Goal: Task Accomplishment & Management: Use online tool/utility

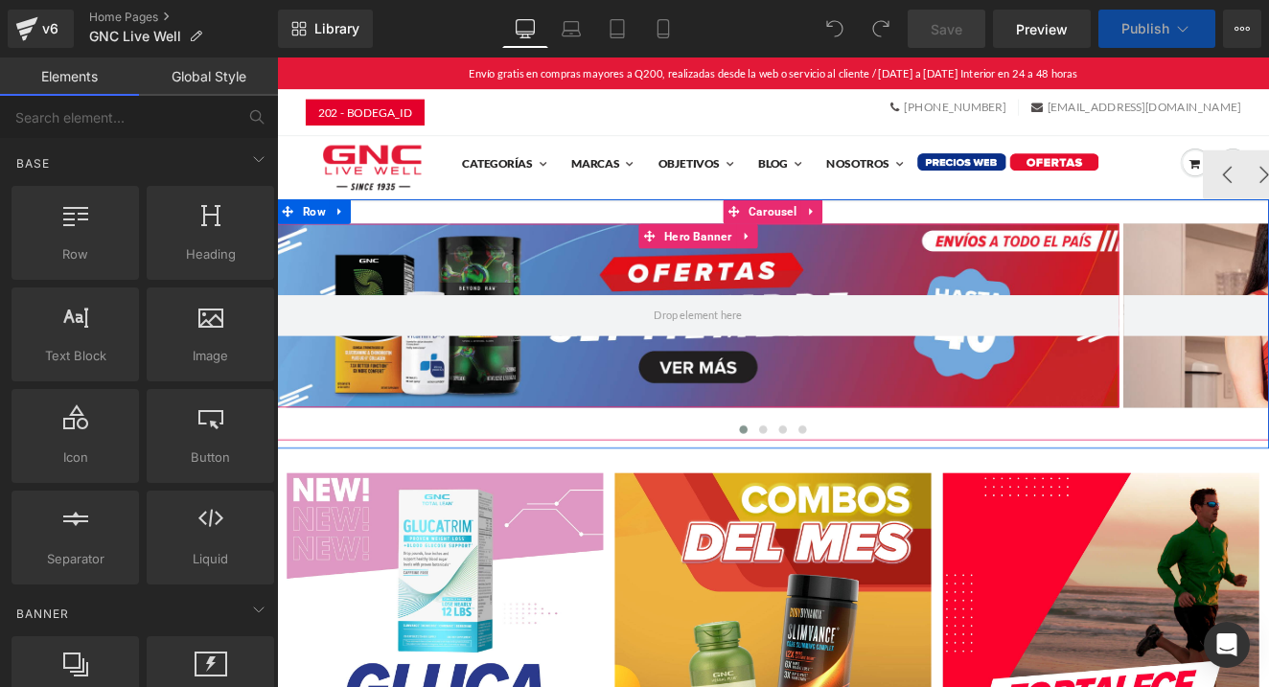
click at [825, 284] on div at bounding box center [769, 360] width 985 height 216
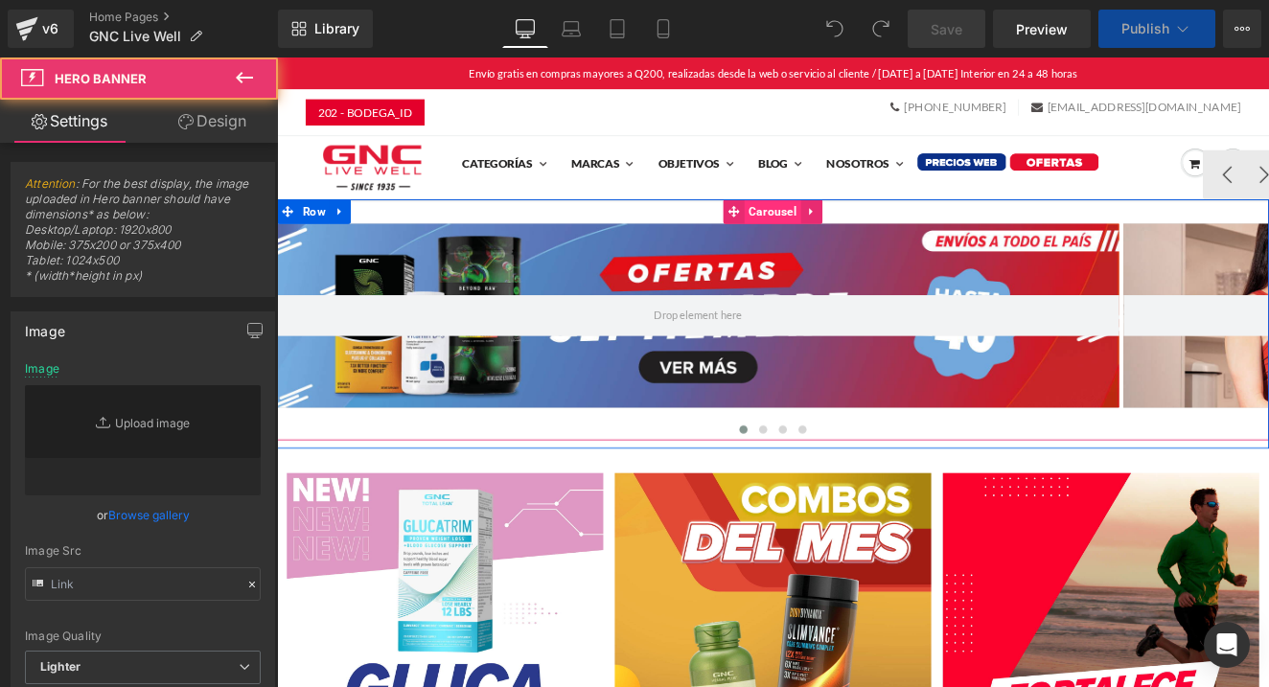
click at [853, 243] on span "Carousel" at bounding box center [857, 237] width 66 height 29
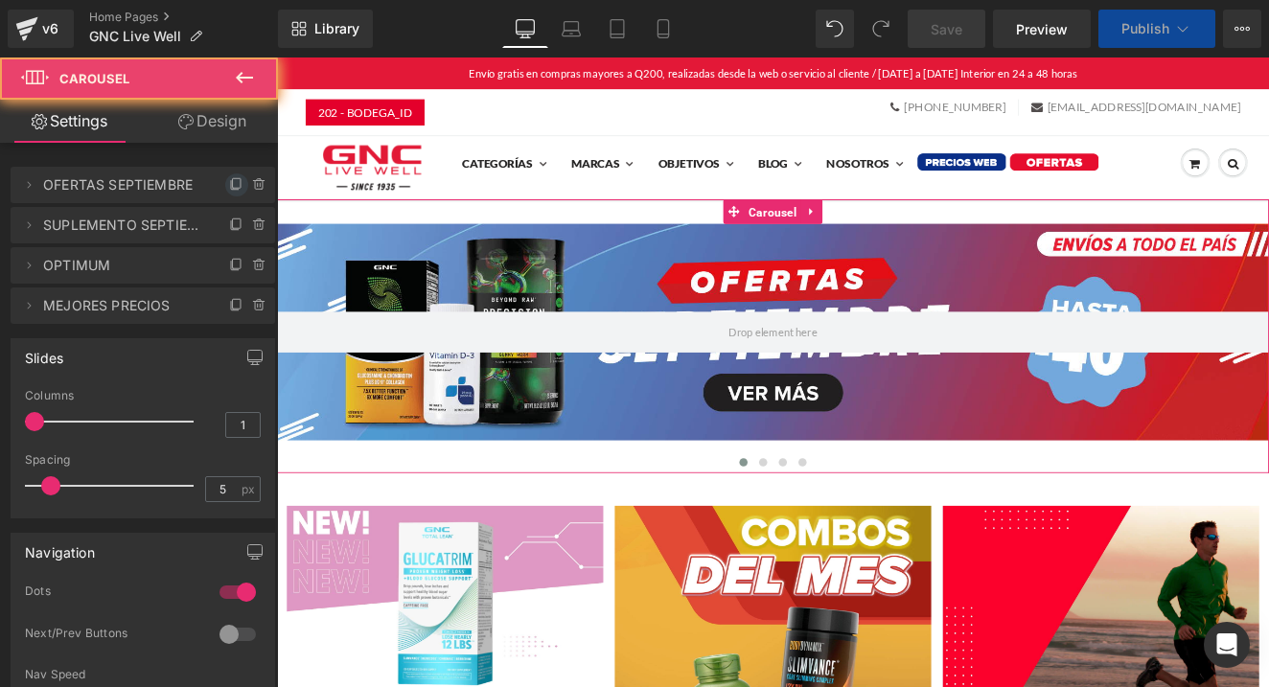
drag, startPoint x: 229, startPoint y: 187, endPoint x: 99, endPoint y: 320, distance: 186.4
click at [229, 187] on icon at bounding box center [236, 184] width 15 height 15
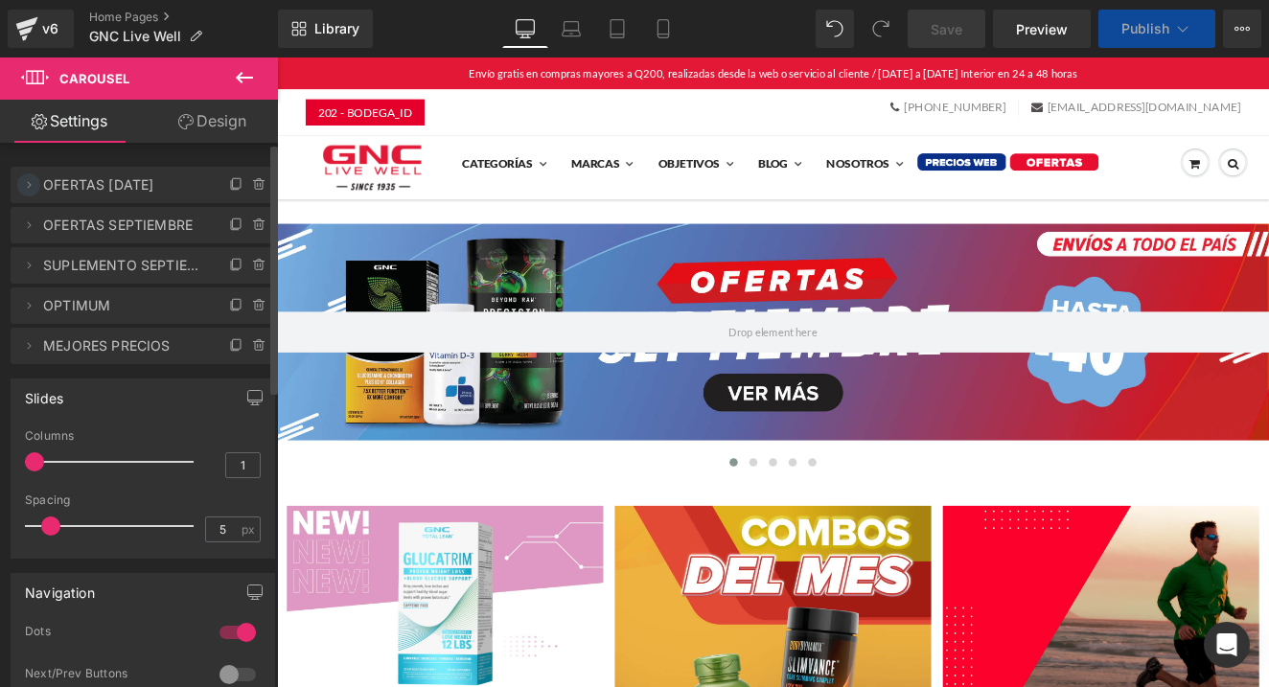
click at [24, 185] on icon at bounding box center [28, 184] width 15 height 15
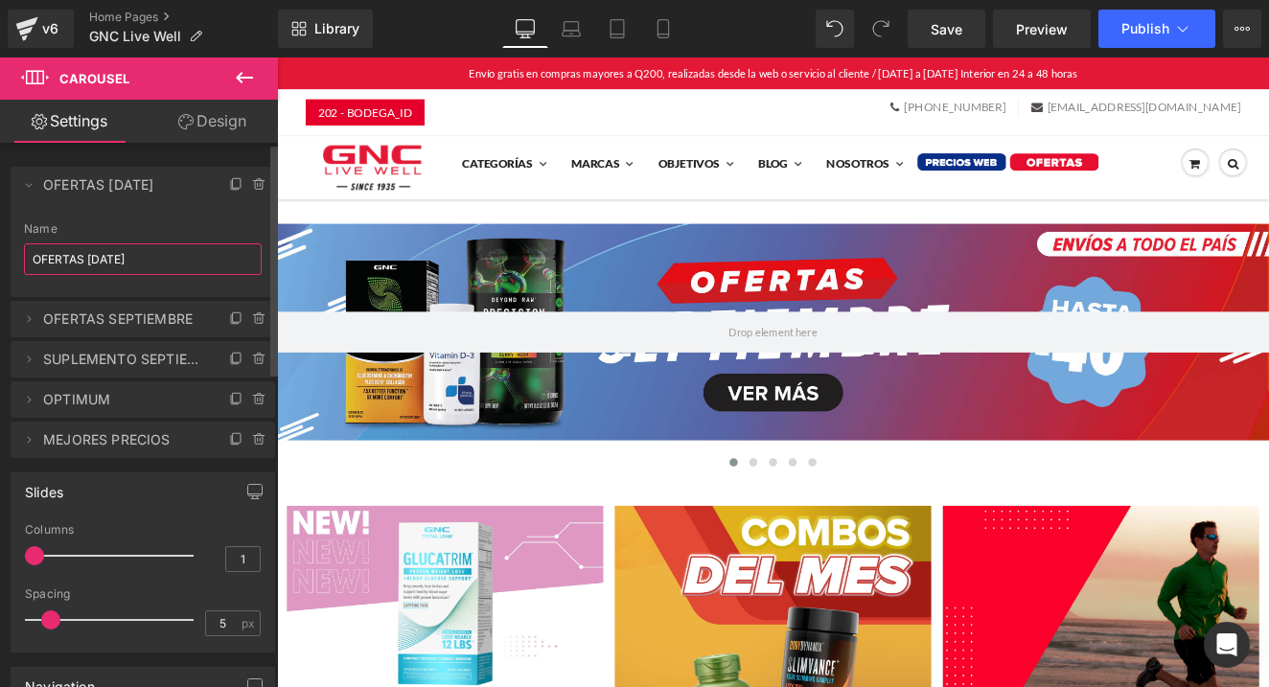
click at [93, 270] on input "OFERTAS SEPTIEMBRE 5" at bounding box center [143, 260] width 238 height 32
type input "o"
type input "POWER DEALS"
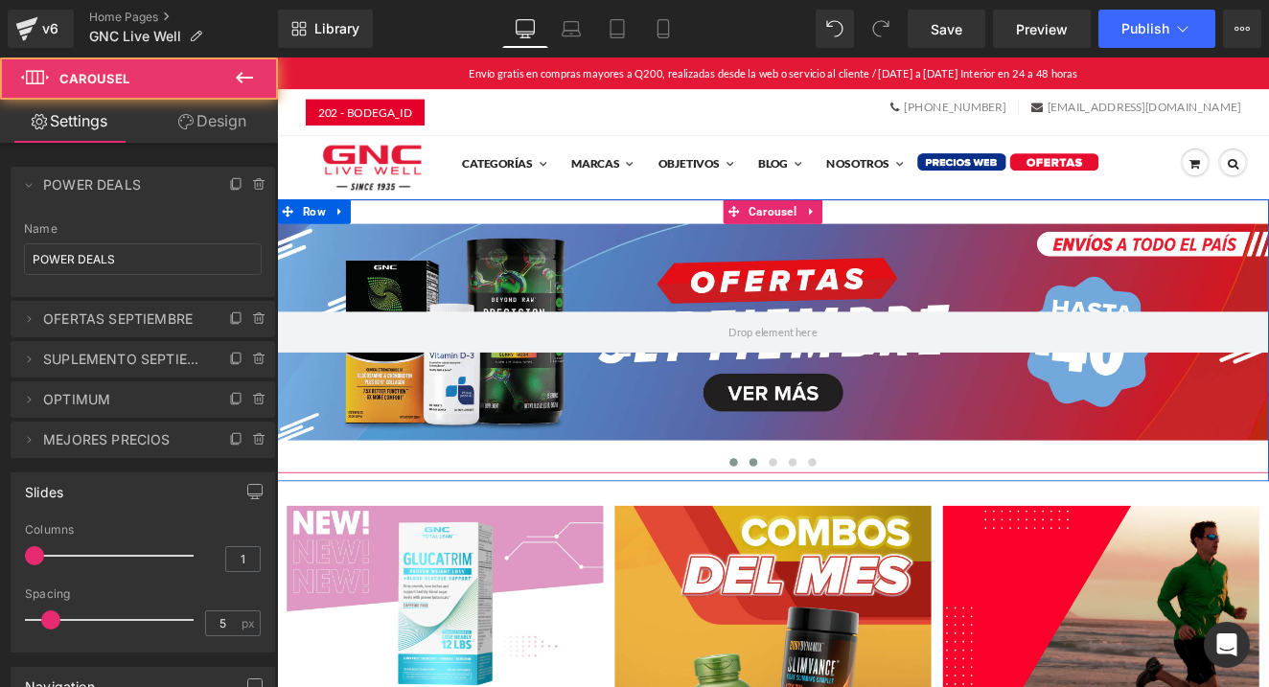
click at [813, 532] on button at bounding box center [811, 531] width 23 height 19
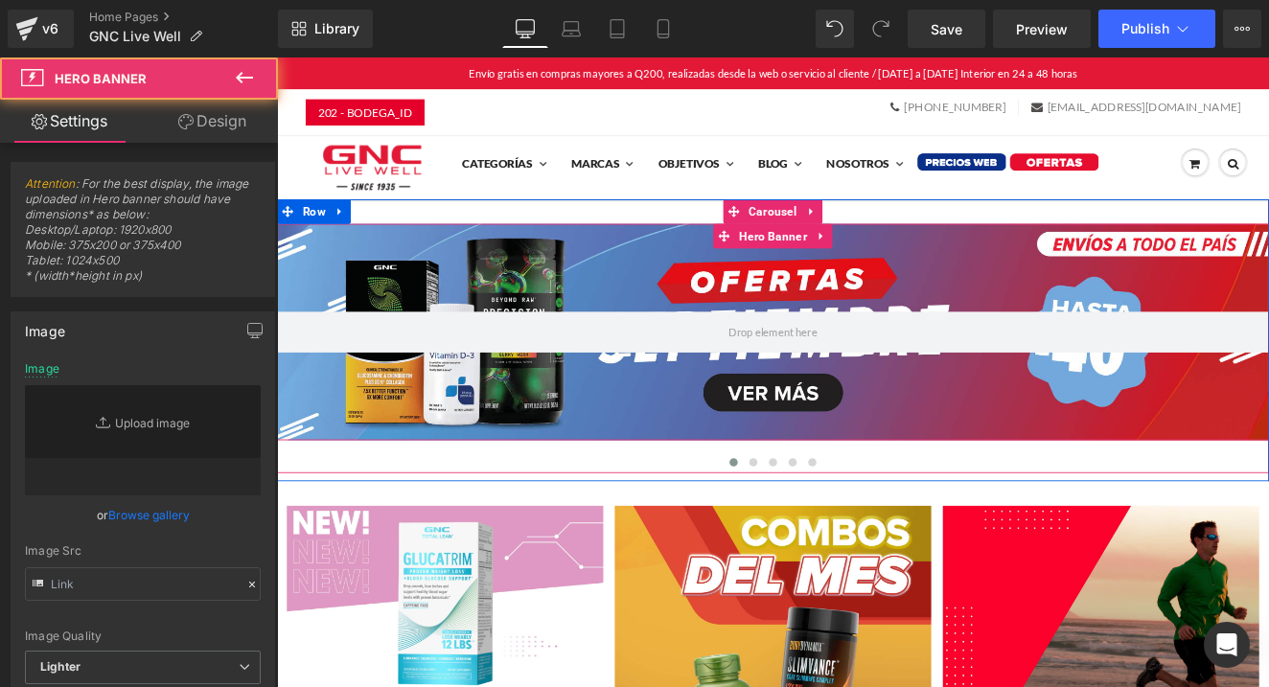
click at [742, 463] on div at bounding box center [857, 379] width 1160 height 254
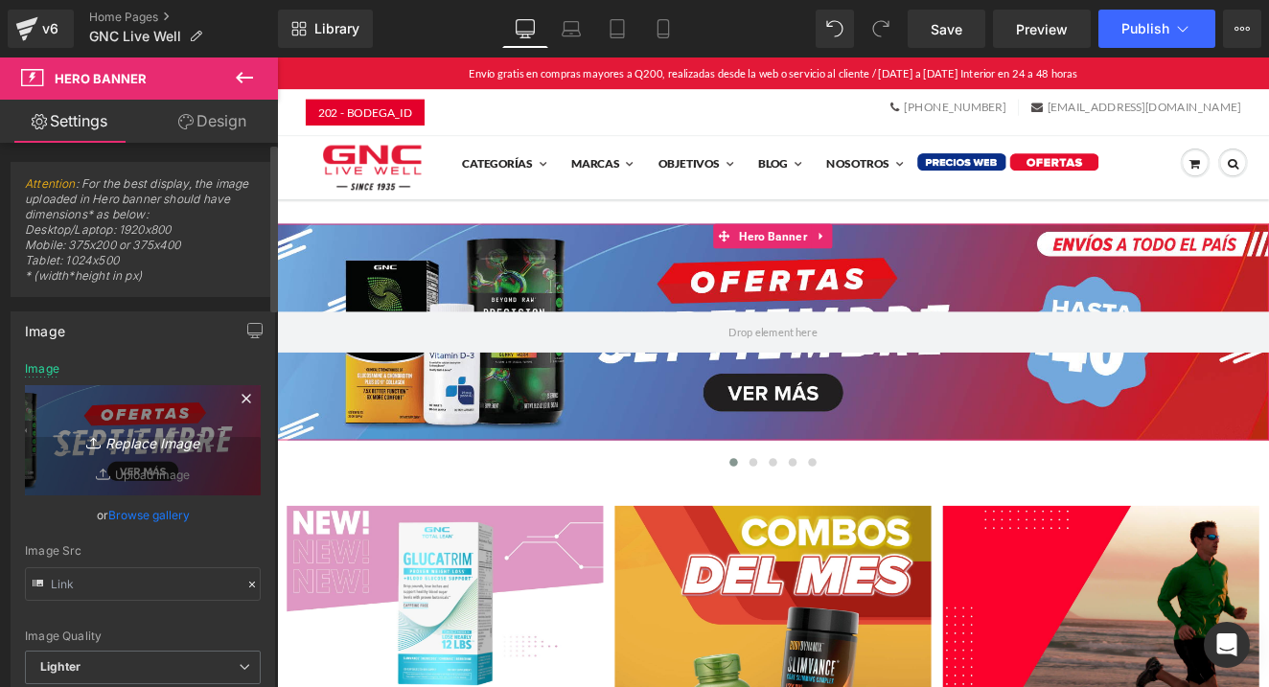
click at [204, 413] on link "Replace Image" at bounding box center [143, 440] width 236 height 110
type input "C:\fakepath\BANNER - POWER DEALS desktop septiembre.png"
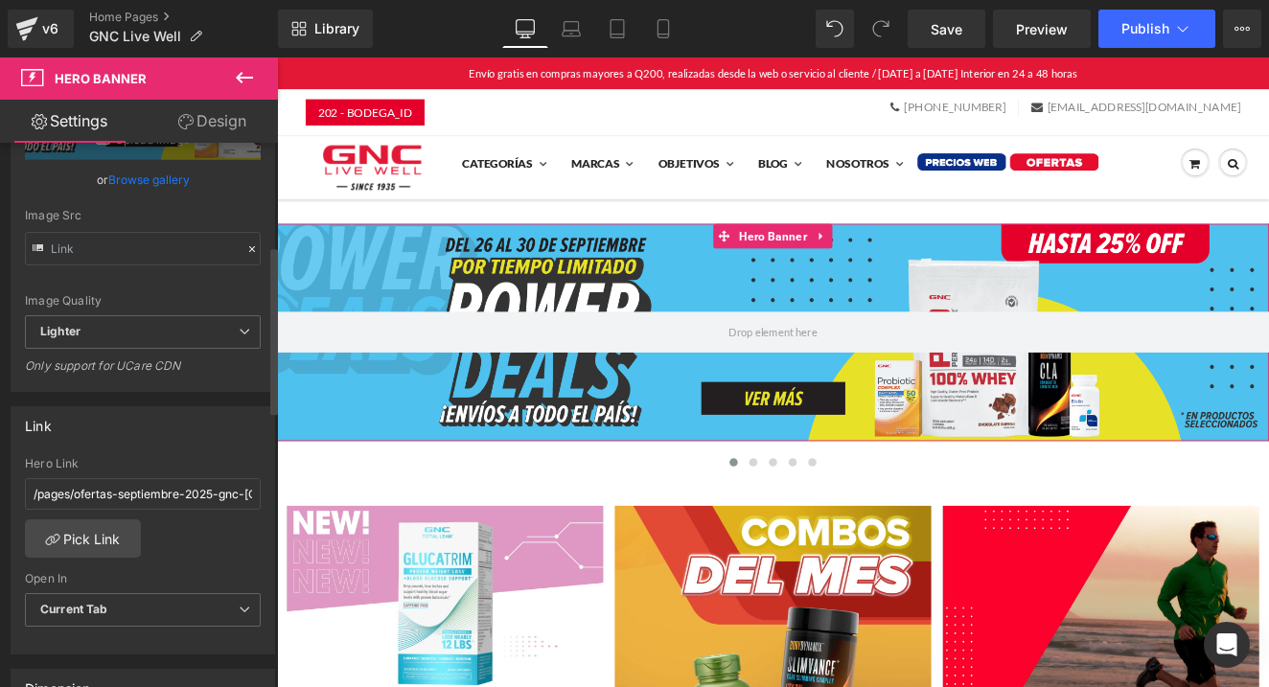
scroll to position [337, 0]
click at [101, 528] on link "Pick Link" at bounding box center [83, 537] width 116 height 38
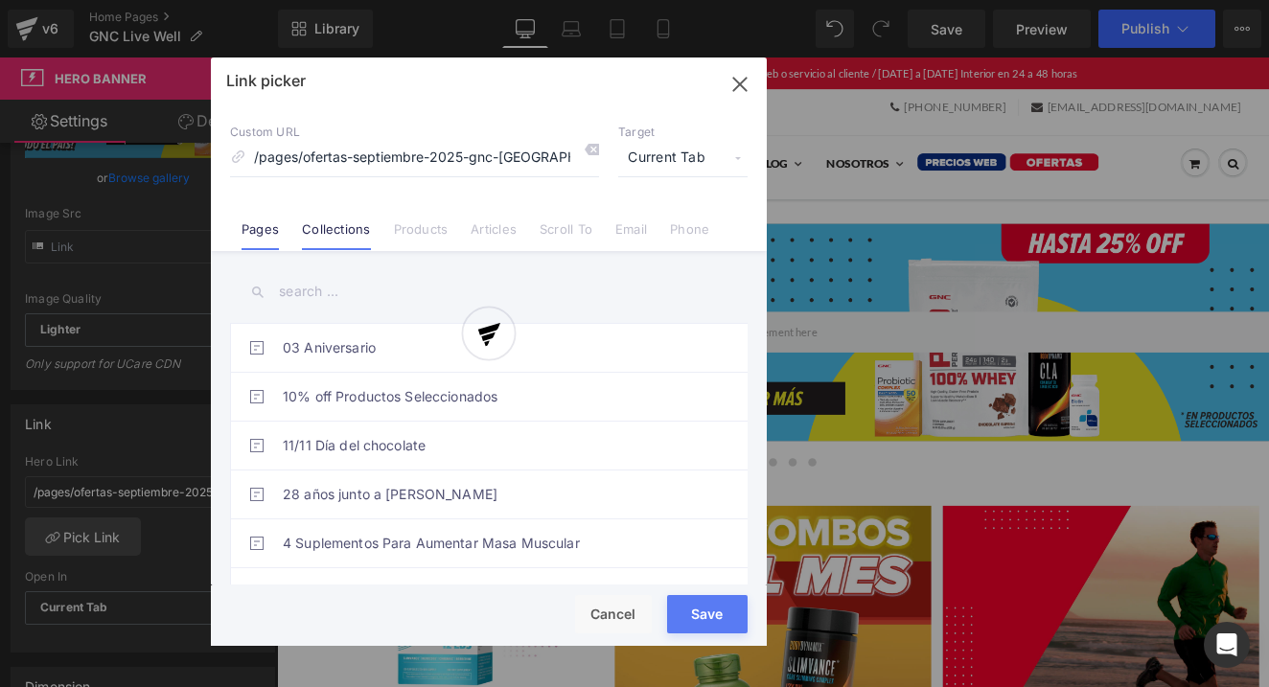
click at [329, 226] on link "Collections" at bounding box center [336, 235] width 68 height 29
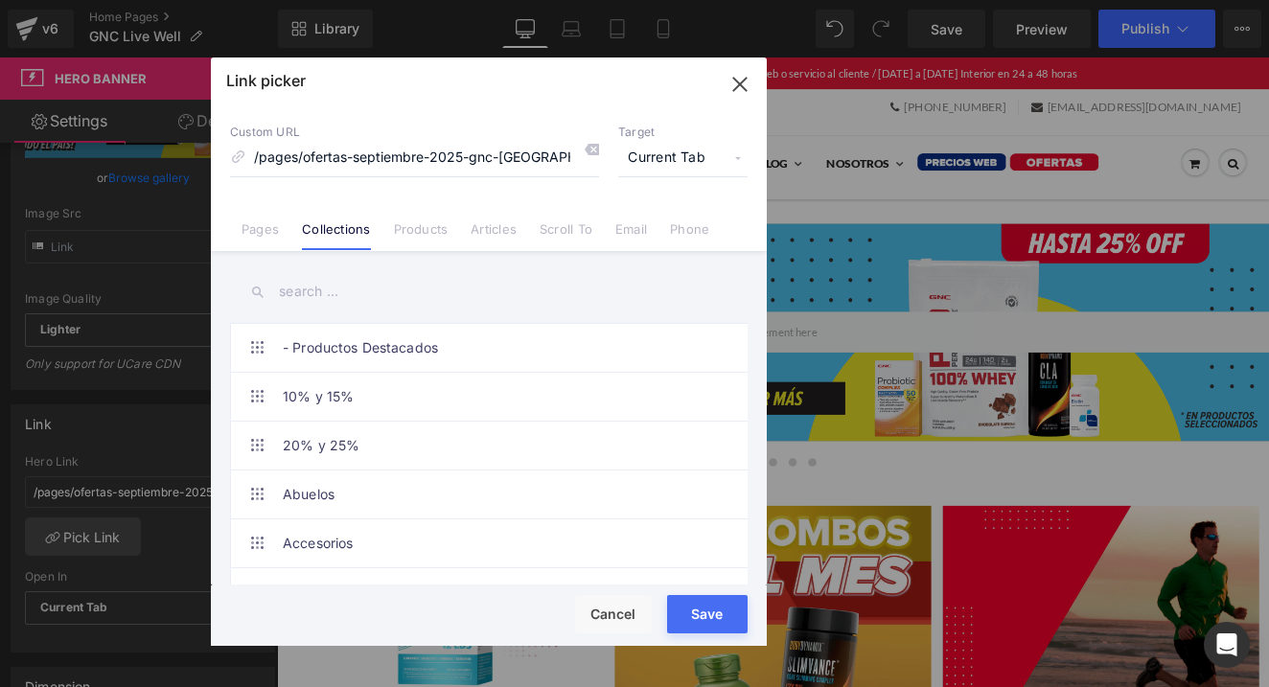
click at [342, 288] on input "text" at bounding box center [489, 291] width 518 height 43
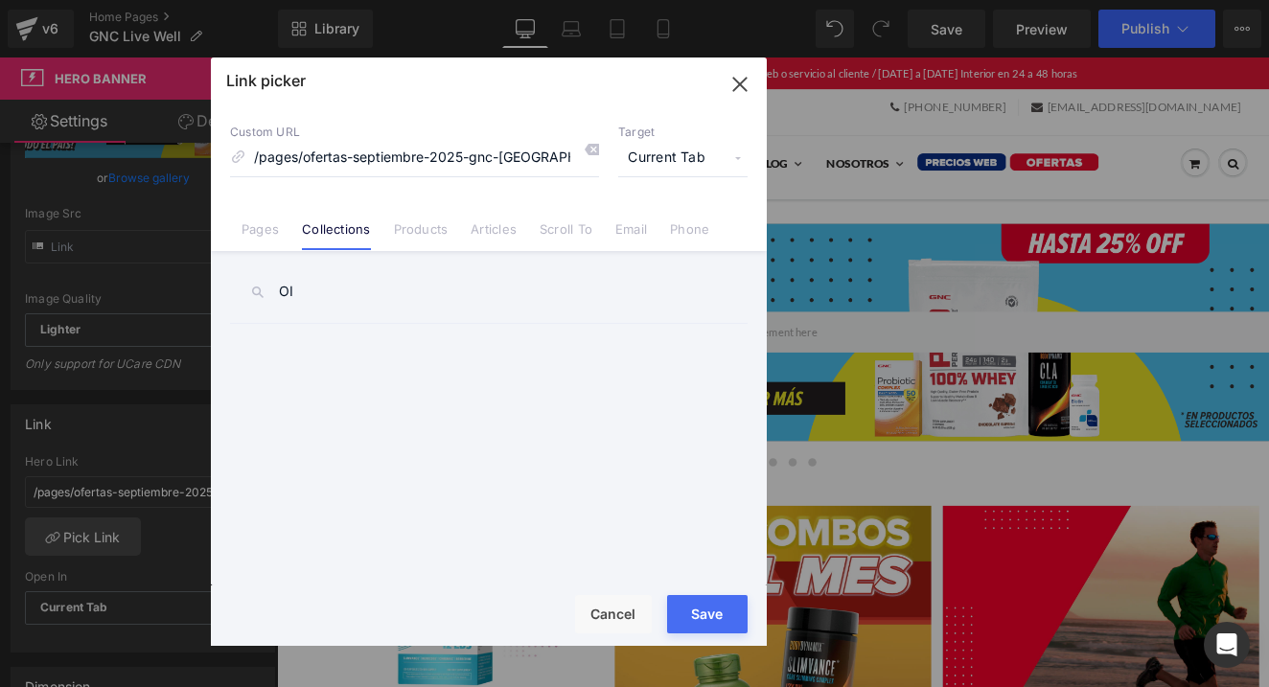
type input "O"
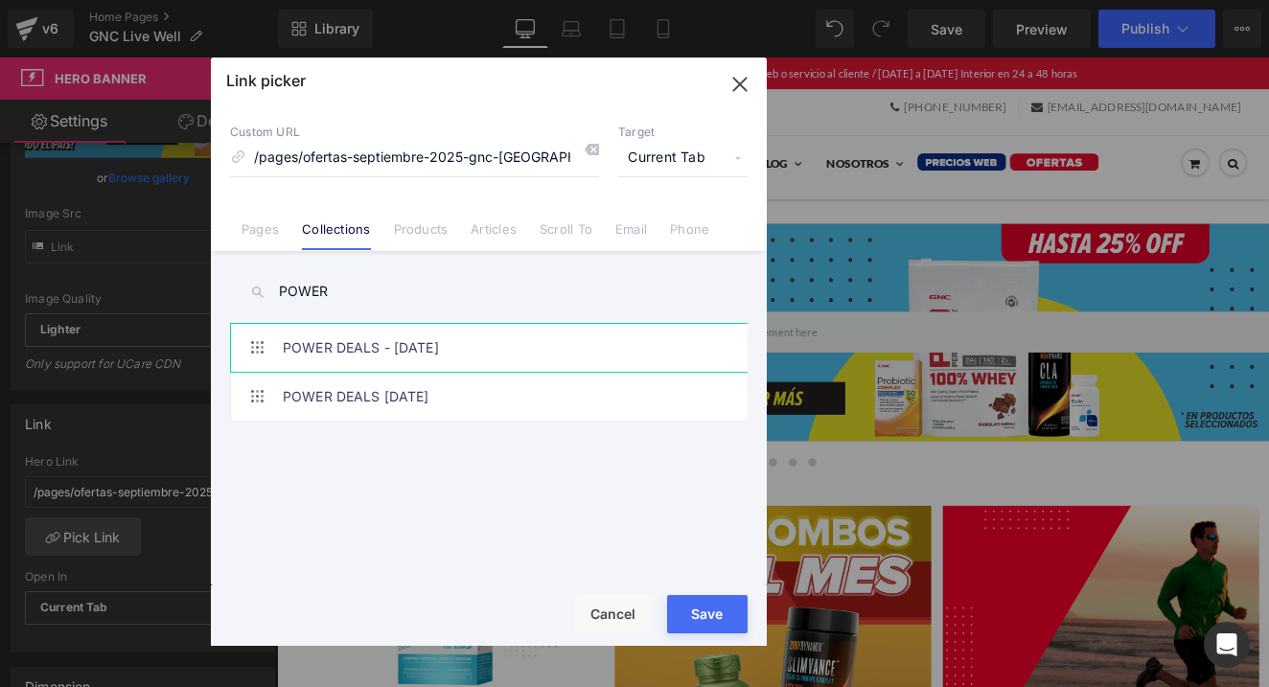
type input "POWER"
click at [382, 349] on link "POWER DEALS - Septiembre 2025" at bounding box center [494, 348] width 422 height 48
click at [709, 605] on button "Save" at bounding box center [707, 614] width 81 height 38
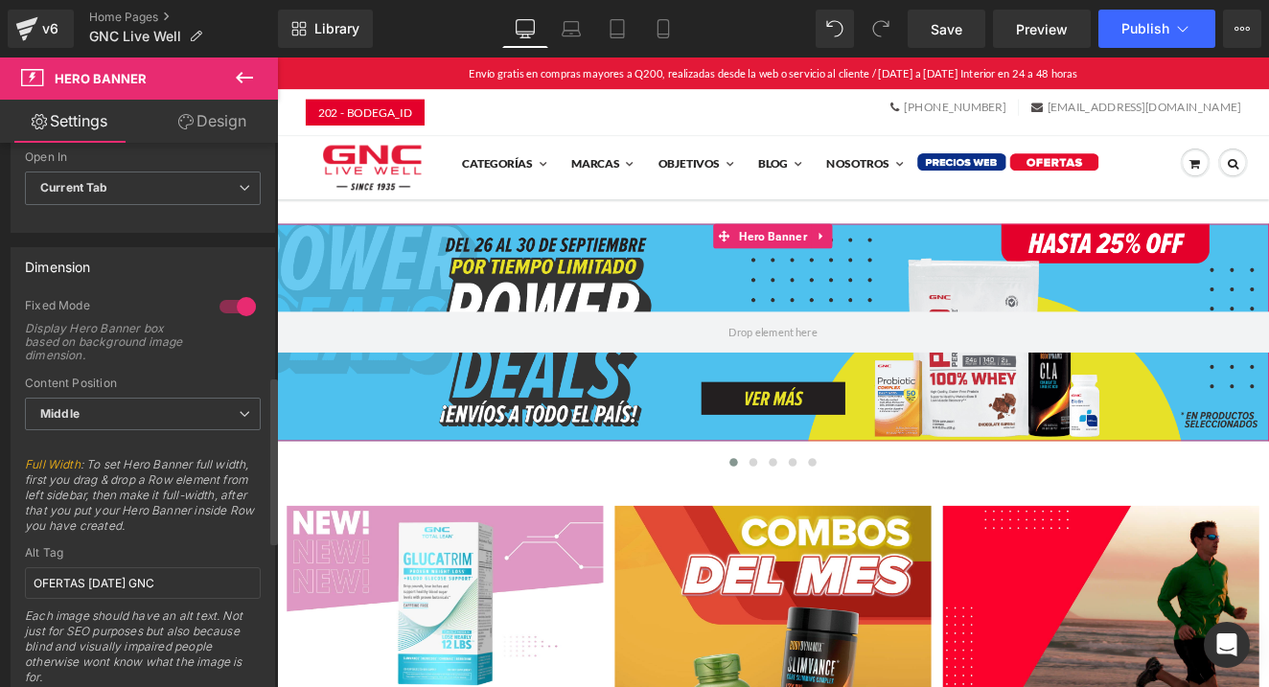
scroll to position [782, 0]
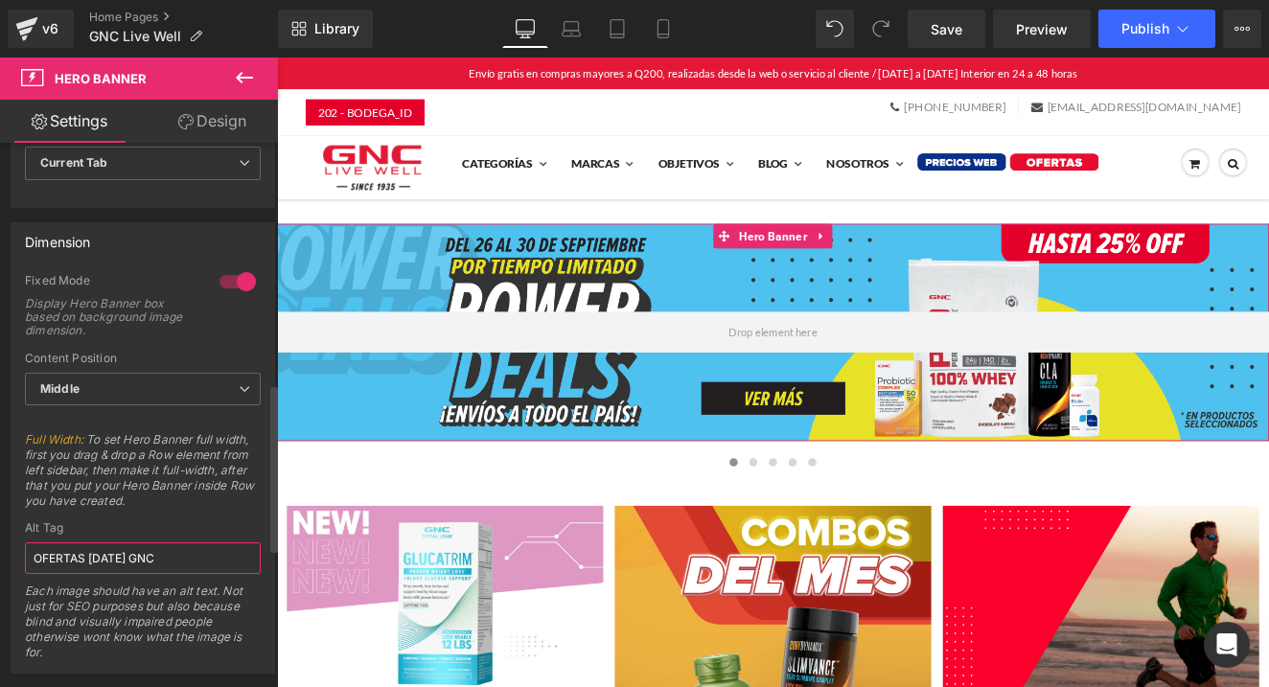
click at [61, 560] on input "OFERTAS SEPTIEMBRE 2025 GNC" at bounding box center [143, 559] width 236 height 32
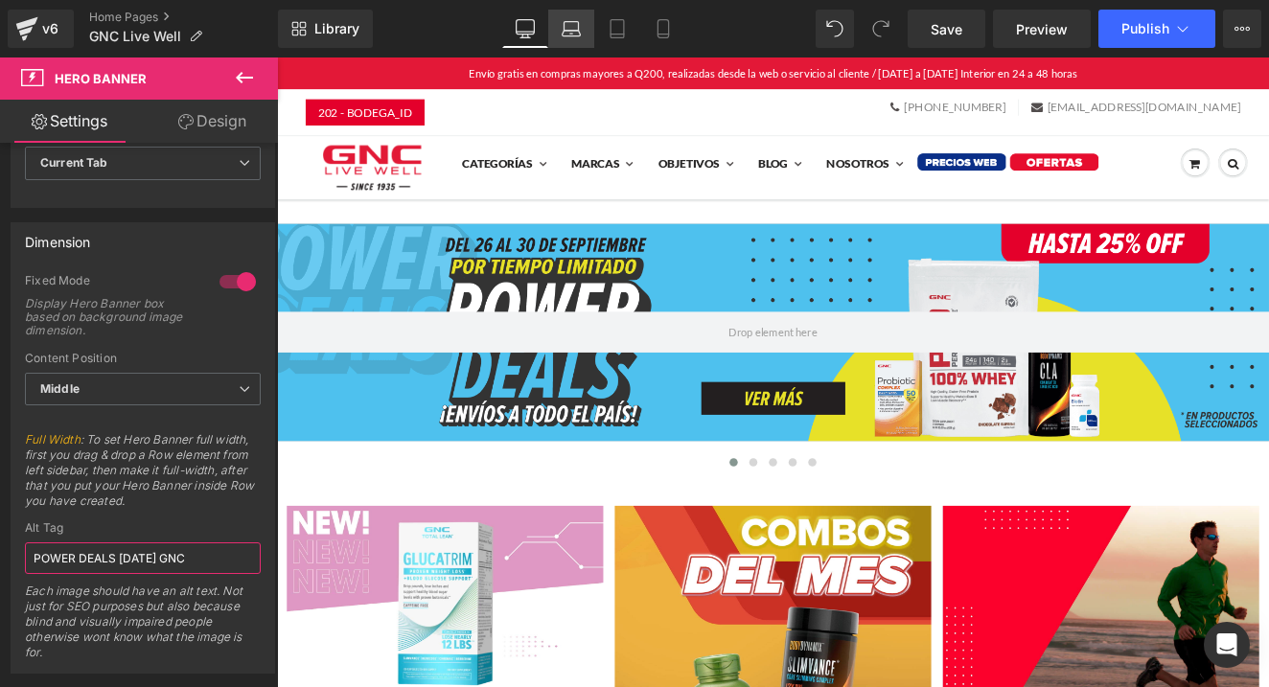
type input "POWER DEALS [DATE] GNC"
click at [573, 35] on icon at bounding box center [572, 34] width 18 height 6
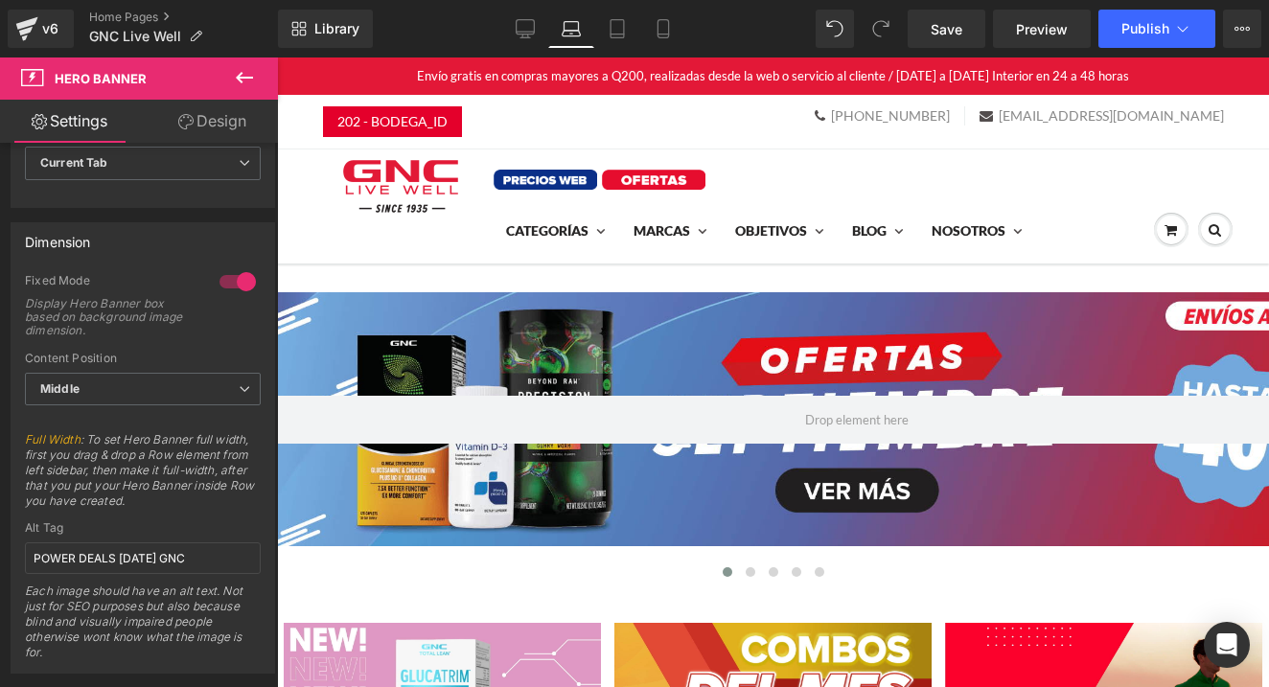
scroll to position [41, 0]
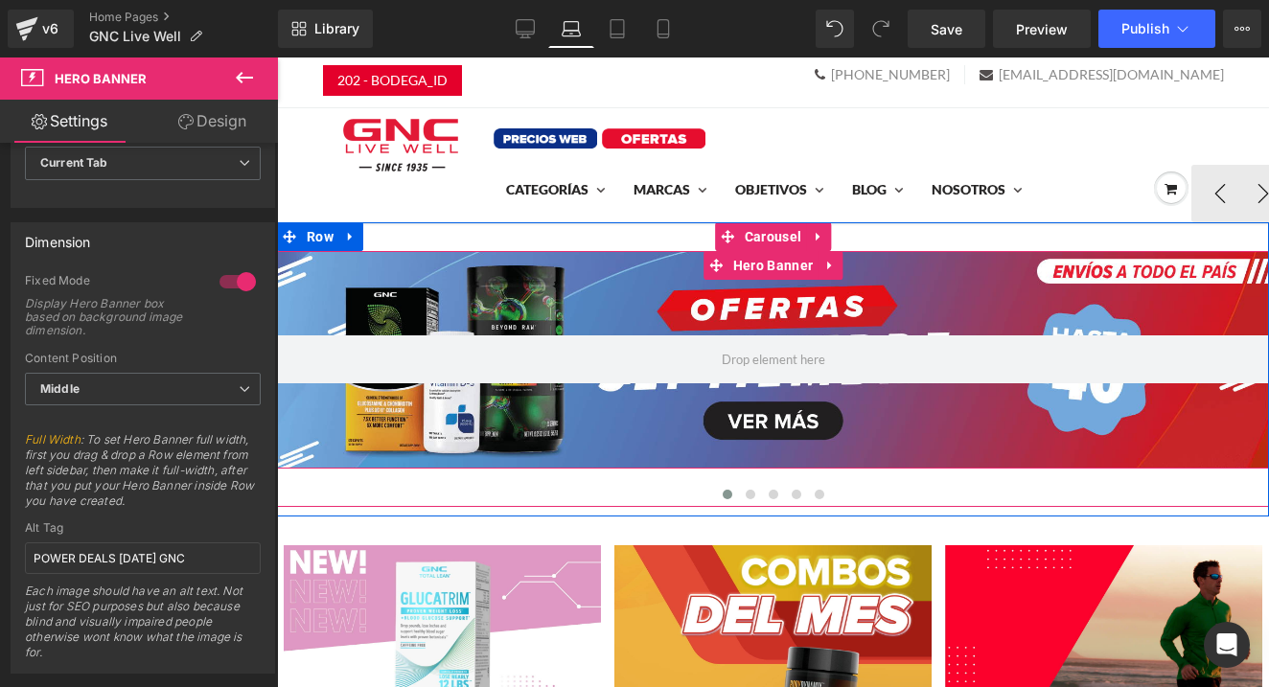
click at [538, 305] on div at bounding box center [773, 359] width 992 height 217
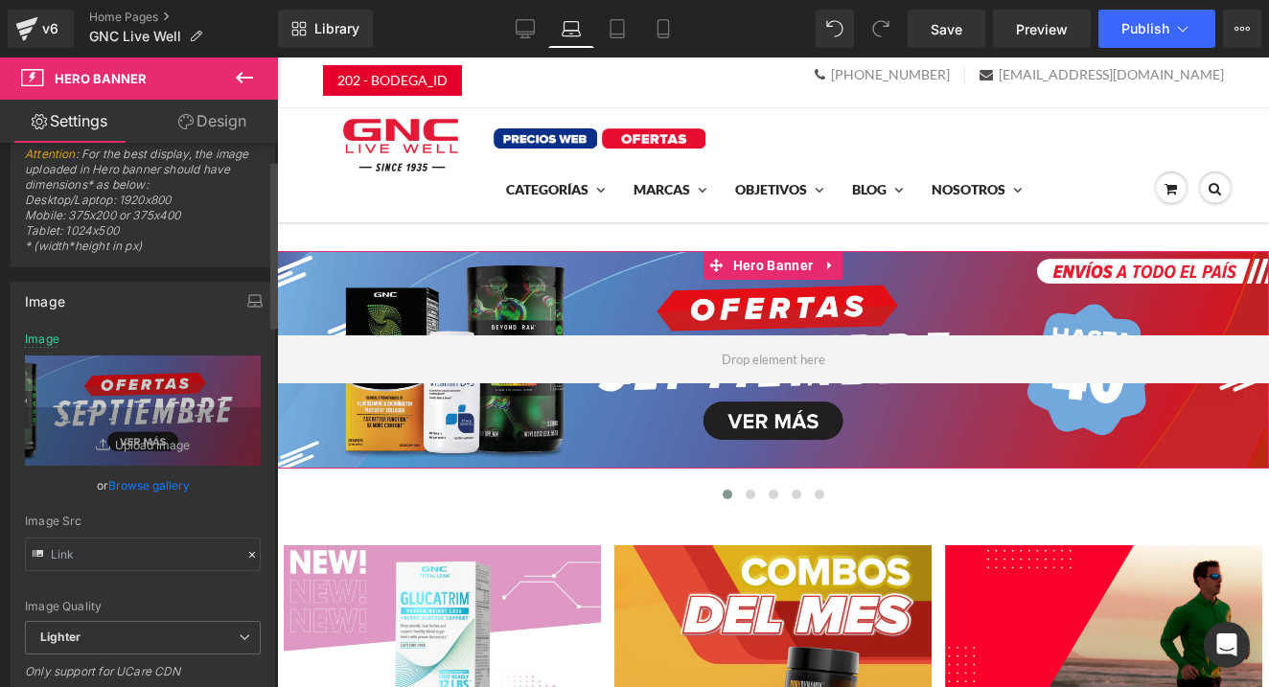
scroll to position [0, 0]
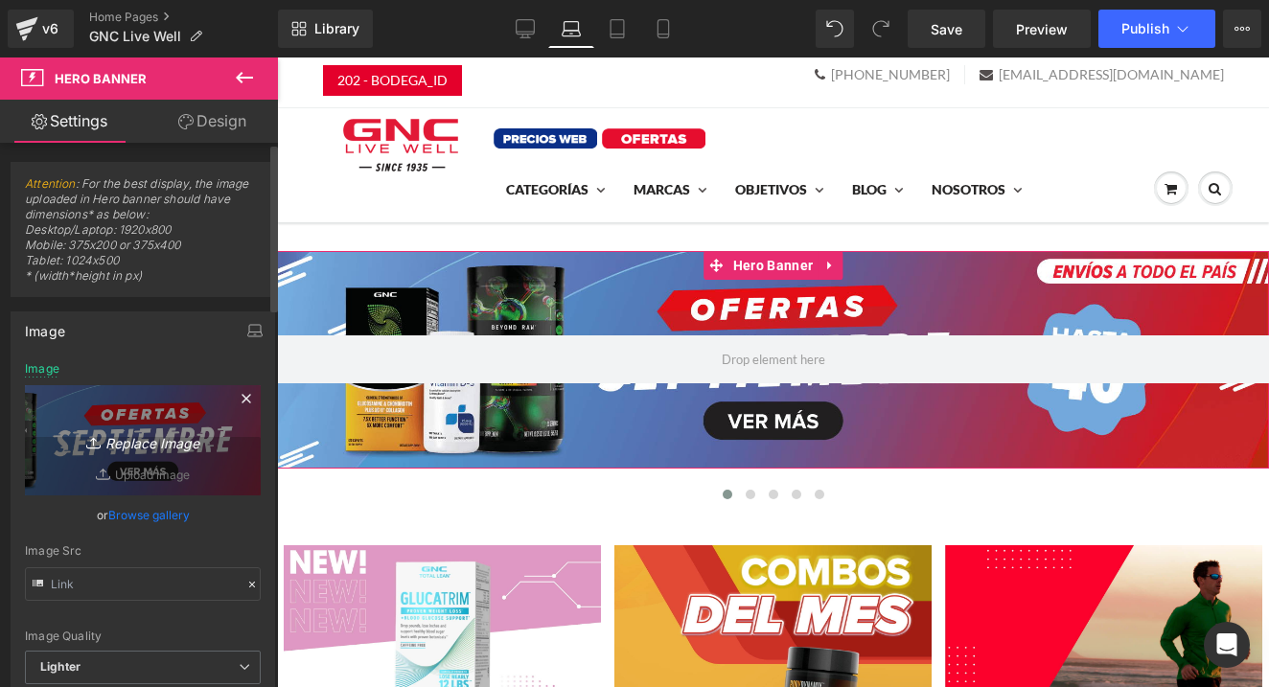
click at [133, 408] on link "Replace Image" at bounding box center [143, 440] width 236 height 110
type input "C:\fakepath\BANNER - POWER DEALS desktop septiembre.png"
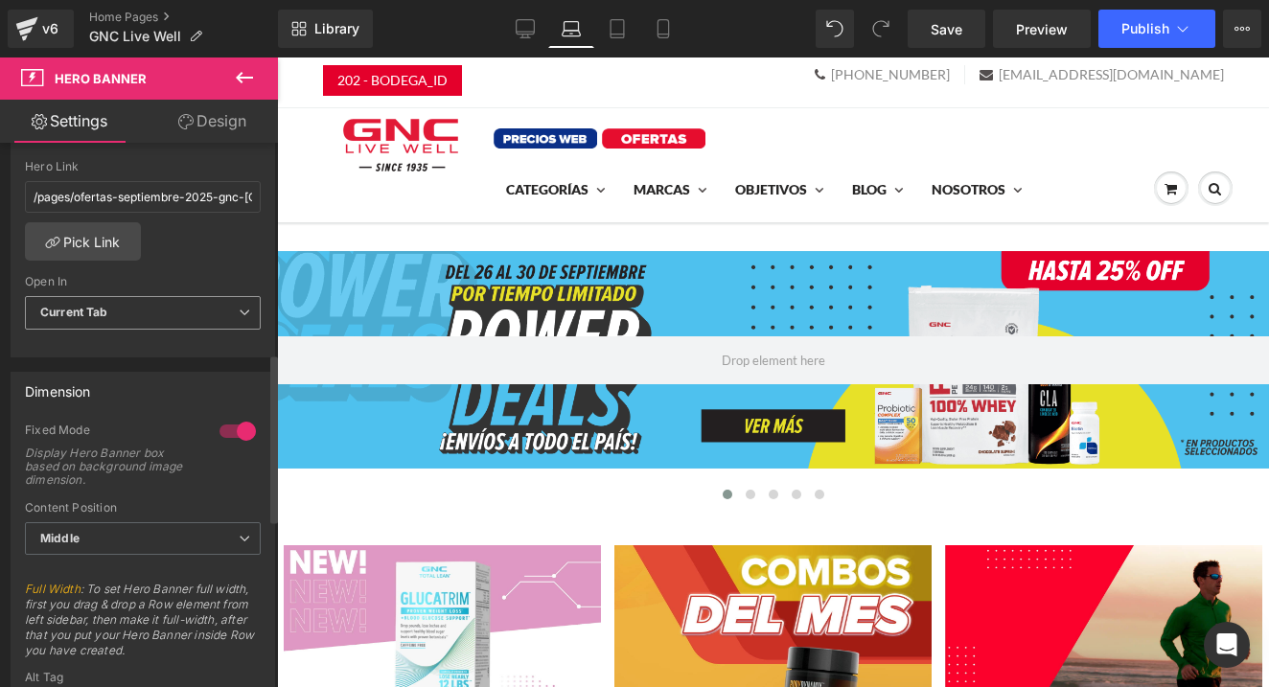
scroll to position [696, 0]
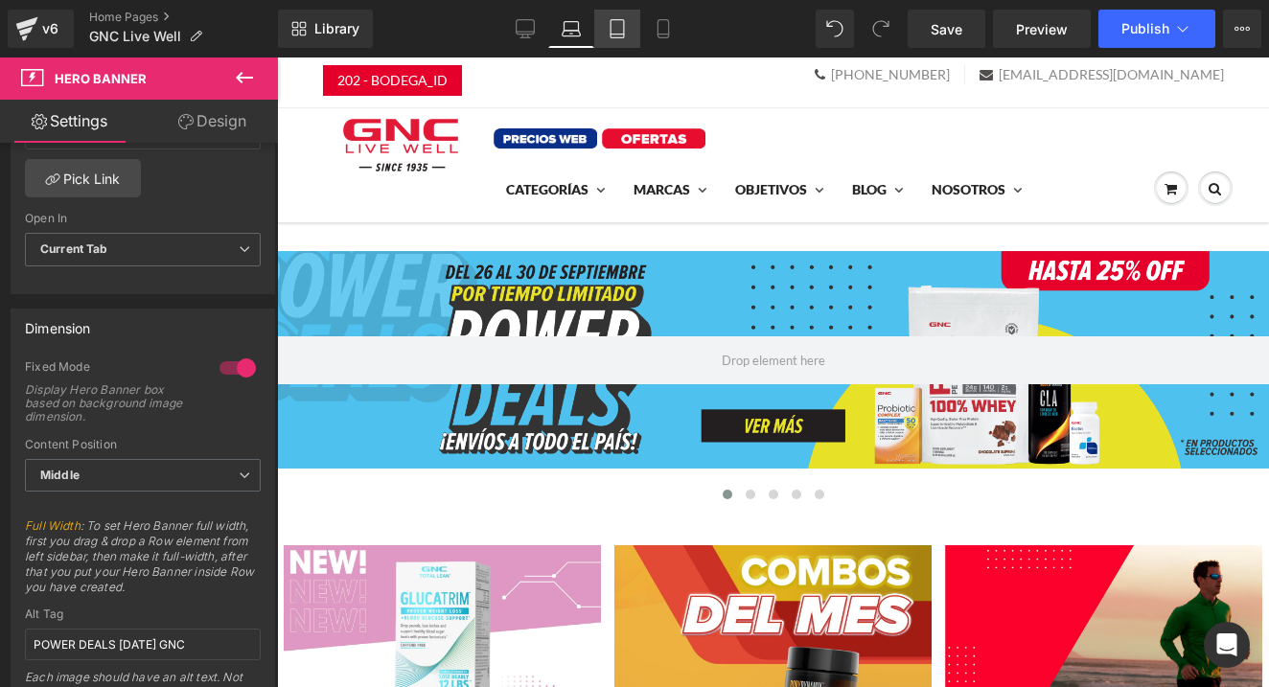
click at [618, 27] on icon at bounding box center [617, 28] width 19 height 19
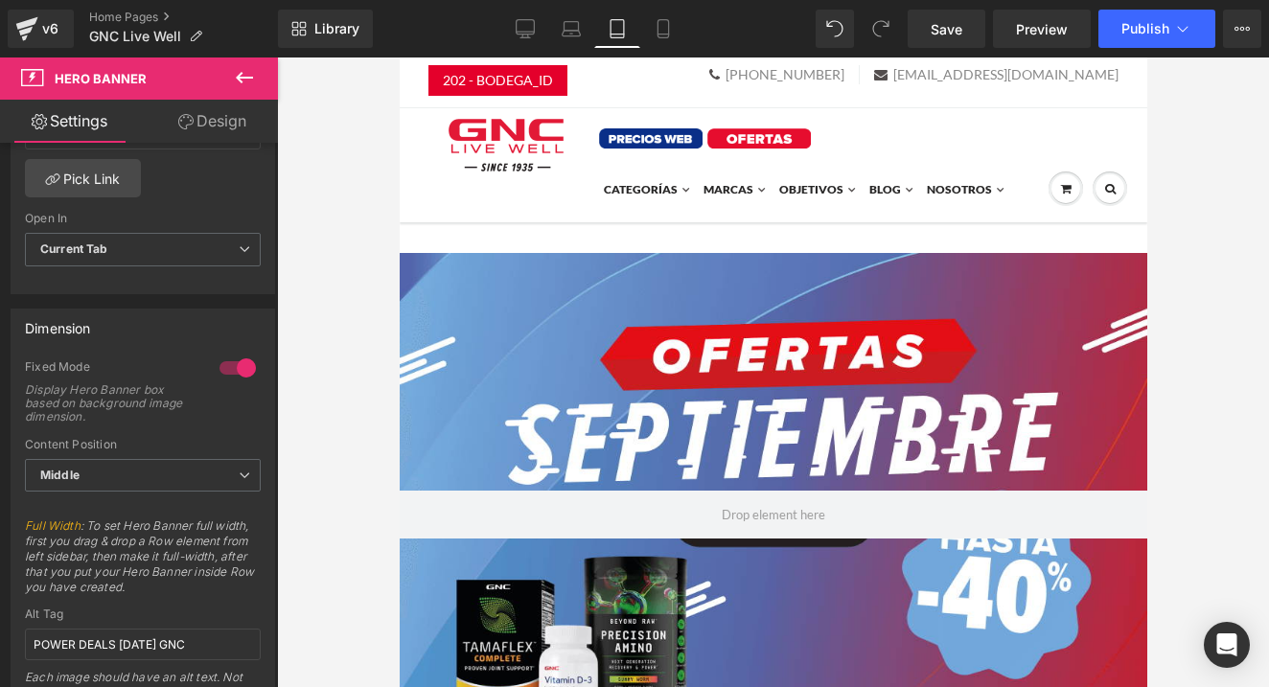
scroll to position [0, 0]
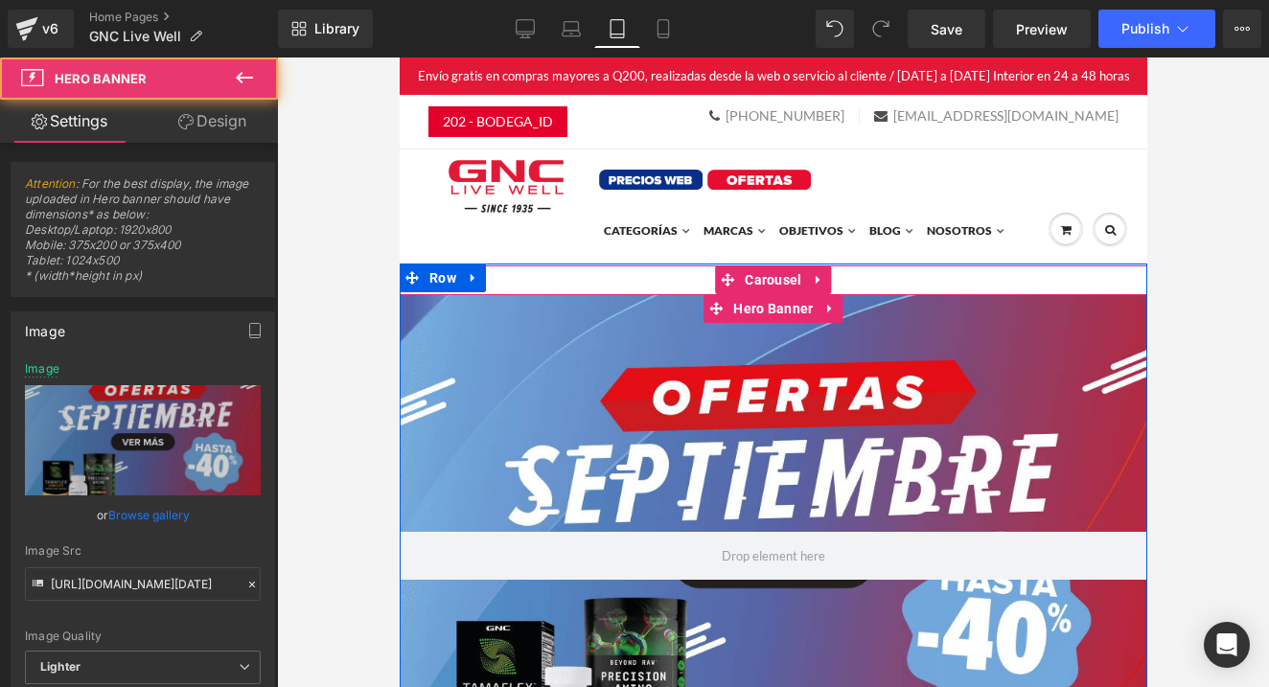
click at [748, 350] on div at bounding box center [773, 555] width 748 height 523
click at [762, 279] on span "Carousel" at bounding box center [772, 281] width 66 height 29
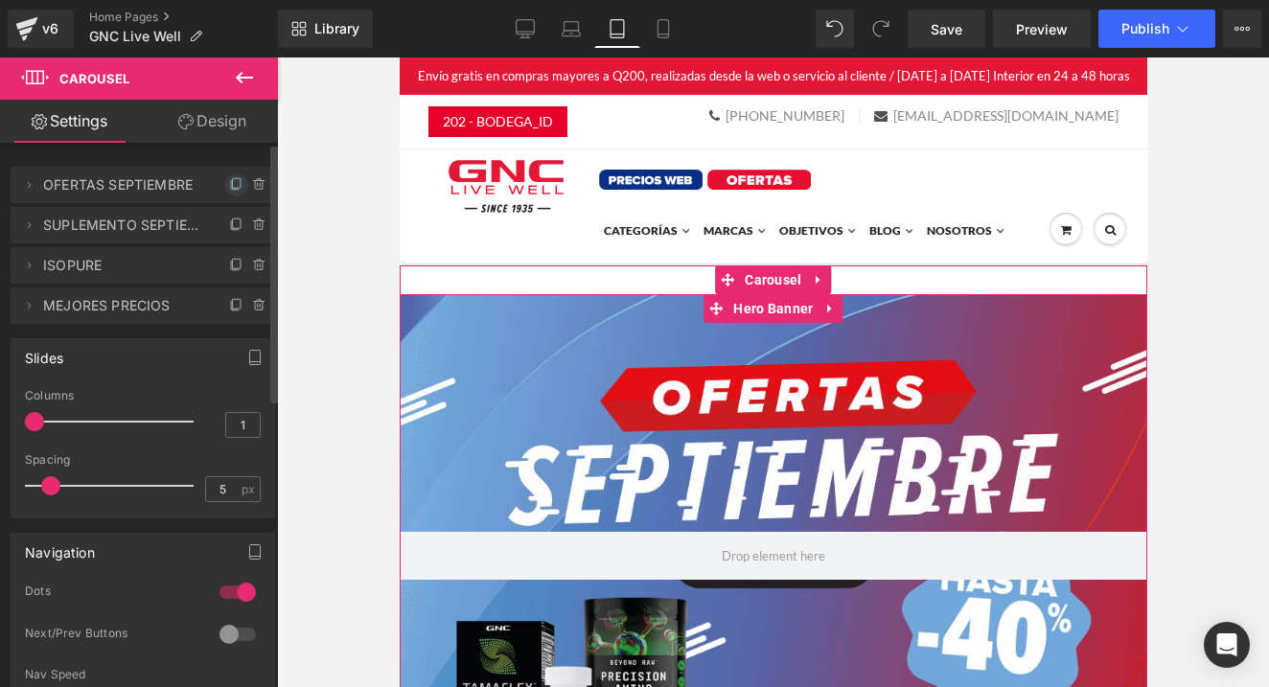
click at [229, 186] on icon at bounding box center [236, 184] width 15 height 15
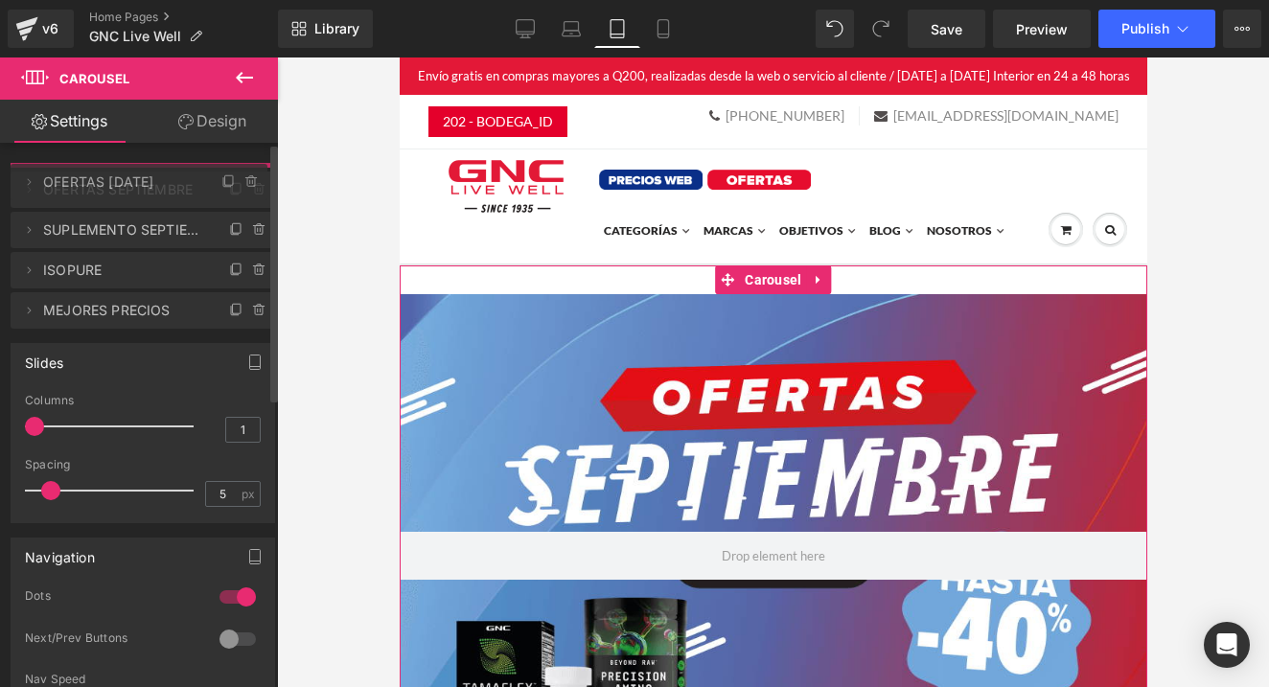
drag, startPoint x: 227, startPoint y: 186, endPoint x: 151, endPoint y: 183, distance: 75.8
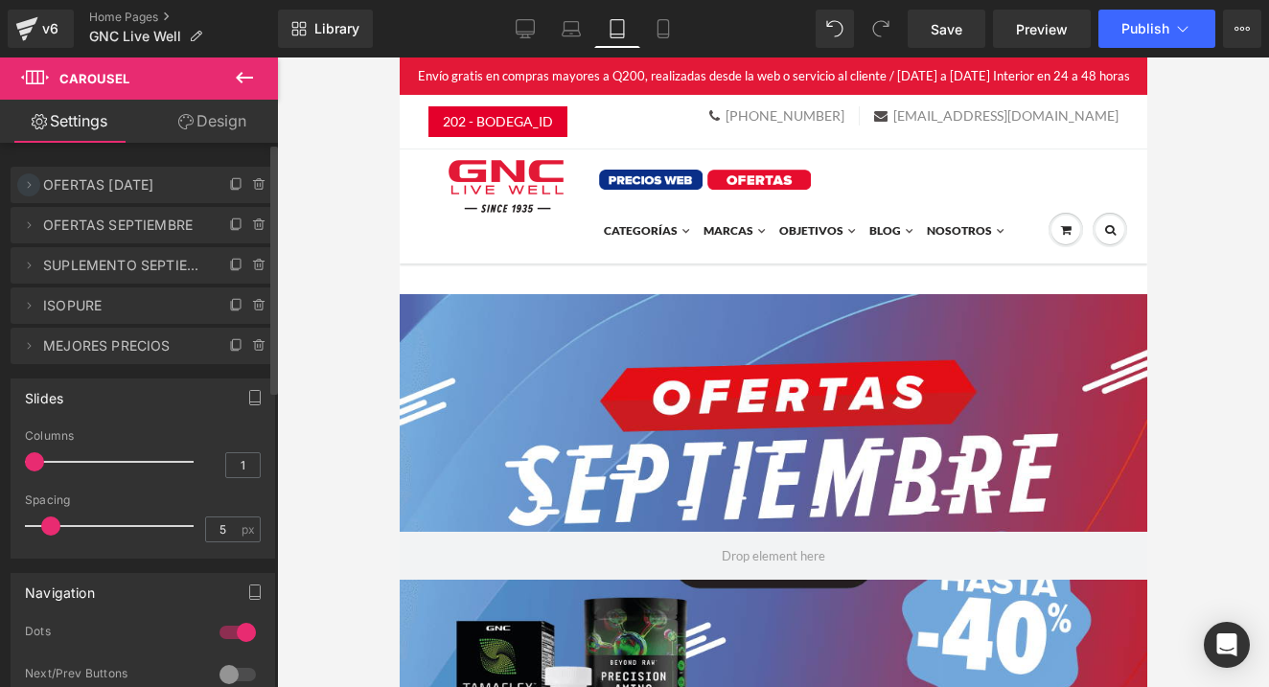
click at [31, 188] on icon at bounding box center [28, 184] width 15 height 15
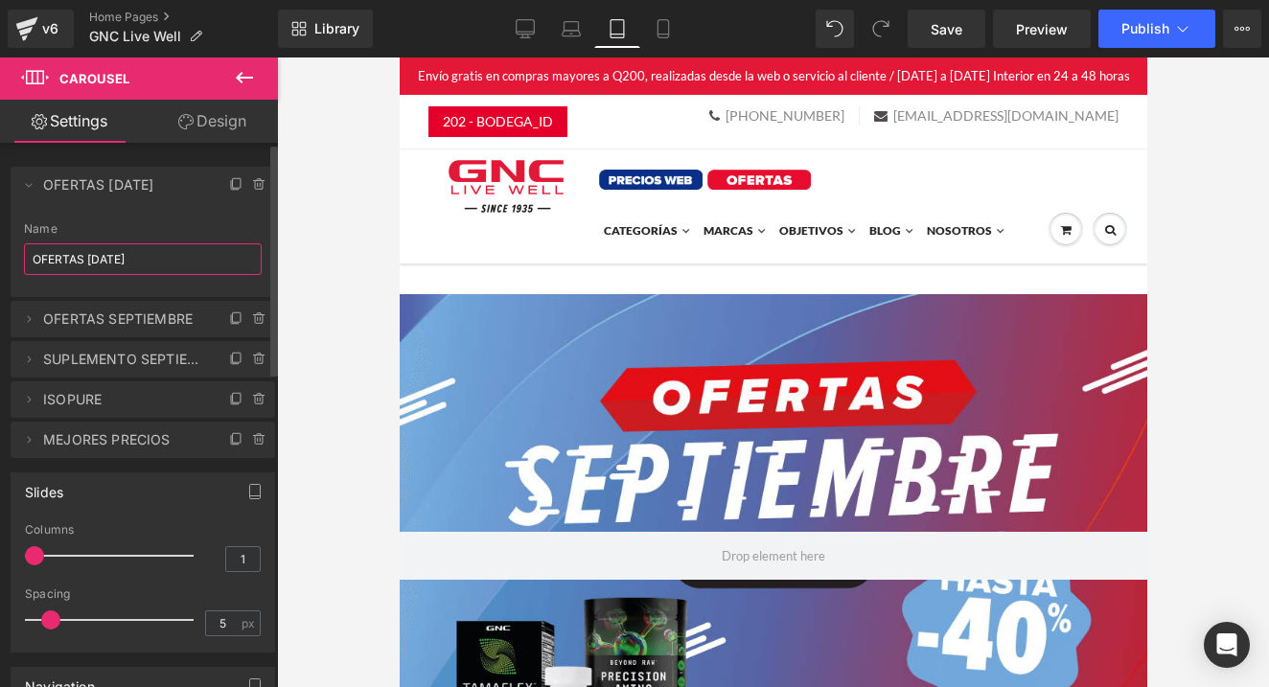
click at [112, 244] on input "OFERTAS SEPTIEMBRE 5" at bounding box center [143, 260] width 238 height 32
click at [115, 263] on input "OFERTAS SEPTIEMBRE 5" at bounding box center [143, 260] width 238 height 32
click at [116, 263] on input "OFERTAS SEPTIEMBRE 5" at bounding box center [143, 260] width 238 height 32
type input "POWER DEALS"
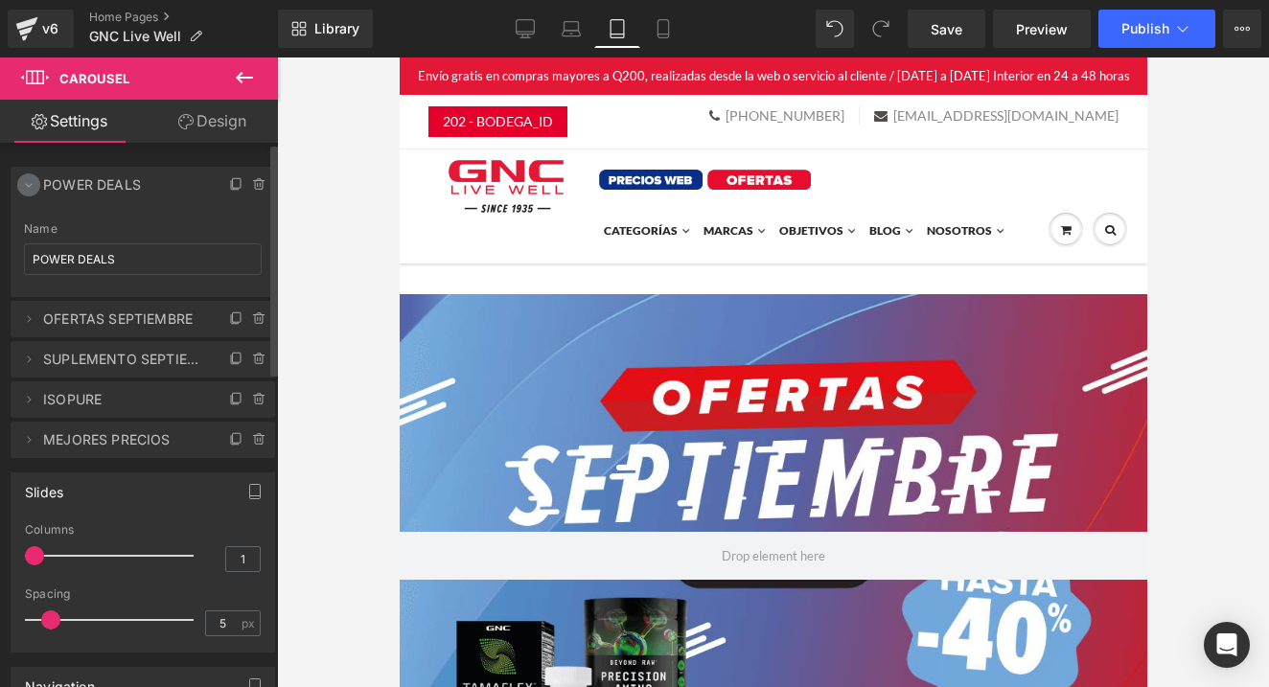
click at [33, 185] on icon at bounding box center [28, 184] width 15 height 15
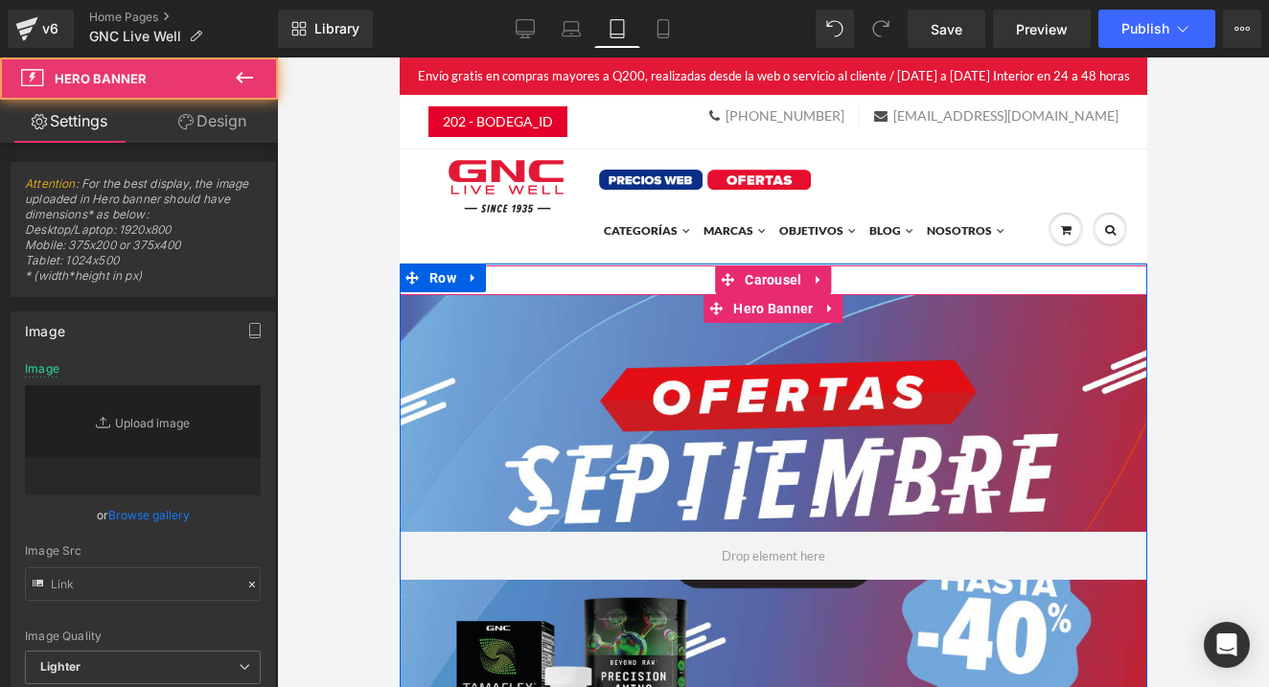
drag, startPoint x: 503, startPoint y: 400, endPoint x: 478, endPoint y: 404, distance: 25.2
click at [503, 400] on div at bounding box center [773, 555] width 748 height 523
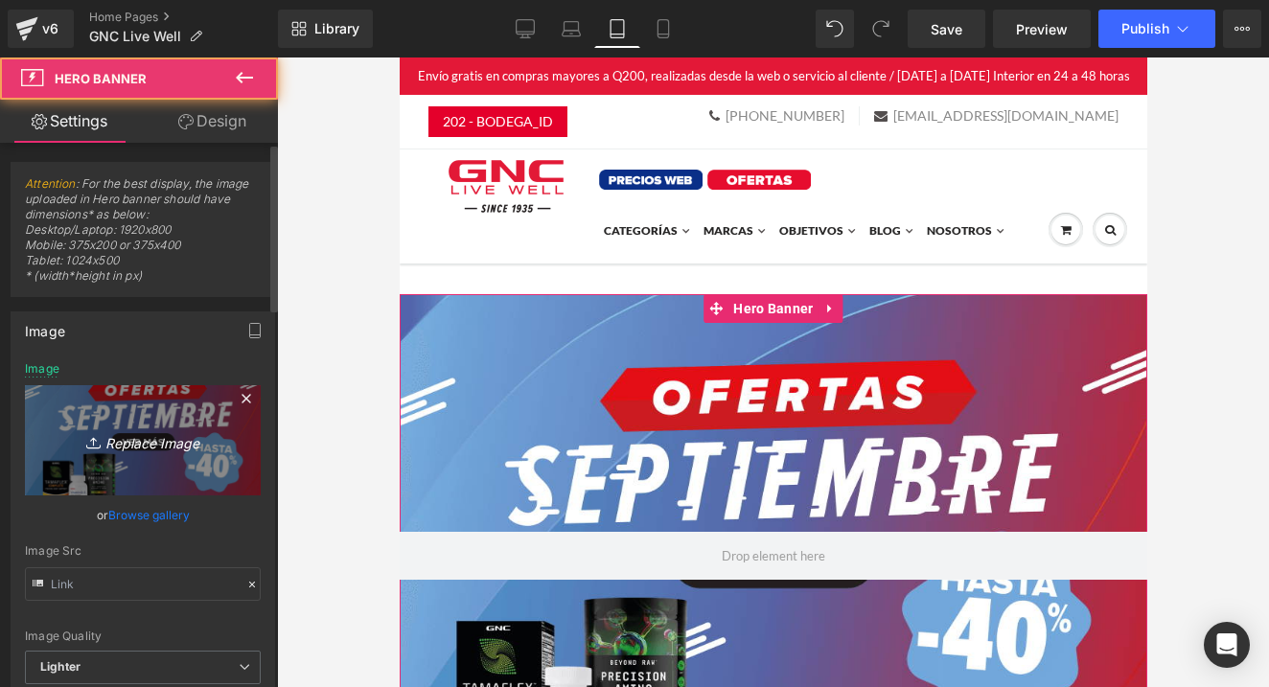
click at [154, 446] on icon "Replace Image" at bounding box center [142, 441] width 153 height 24
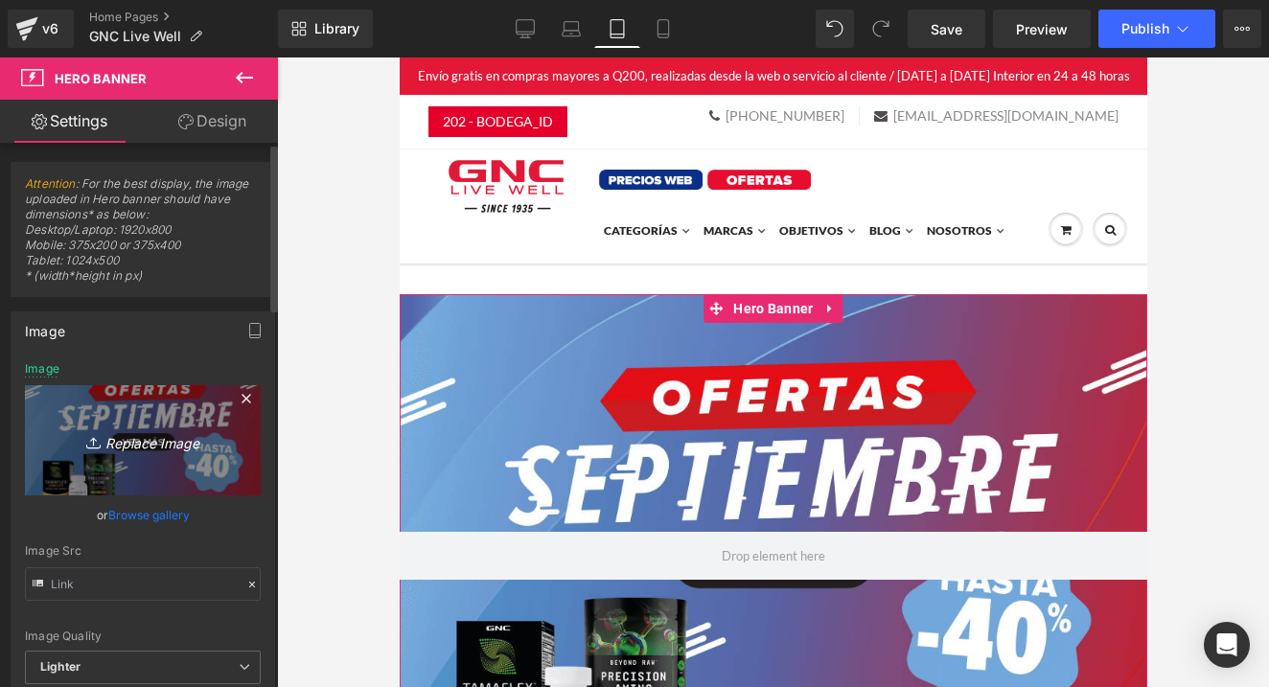
type input "C:\fakepath\banner mobile.png"
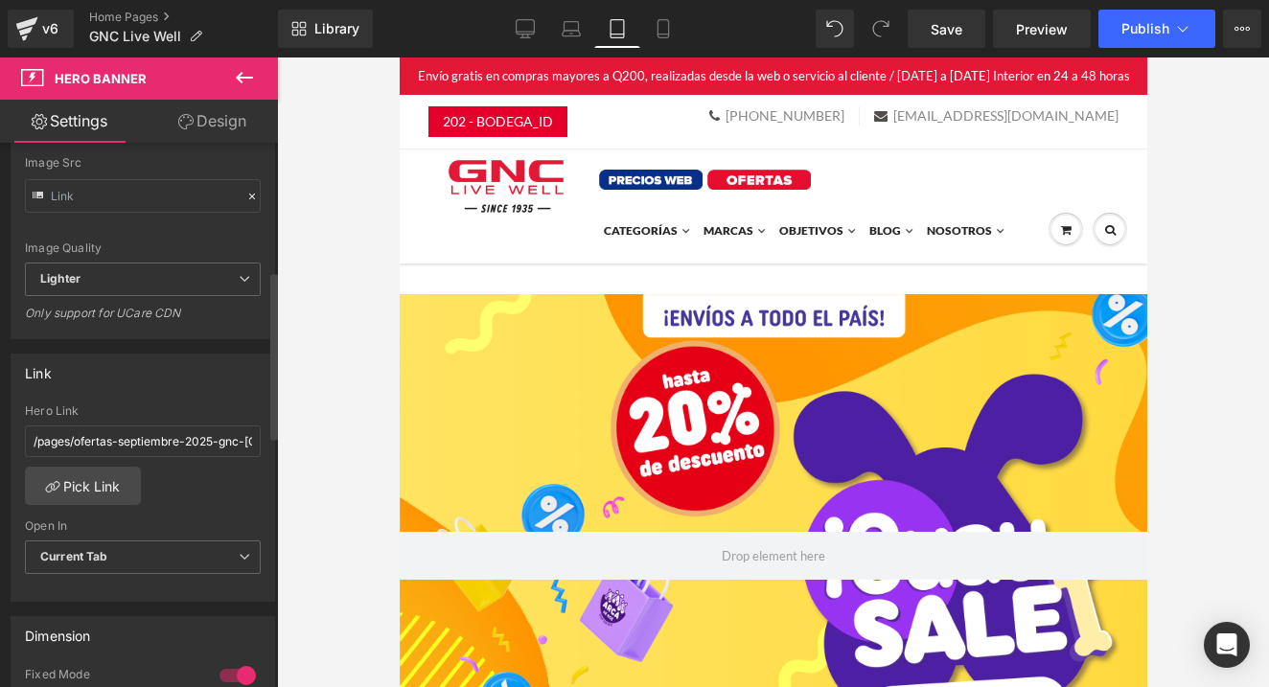
scroll to position [416, 0]
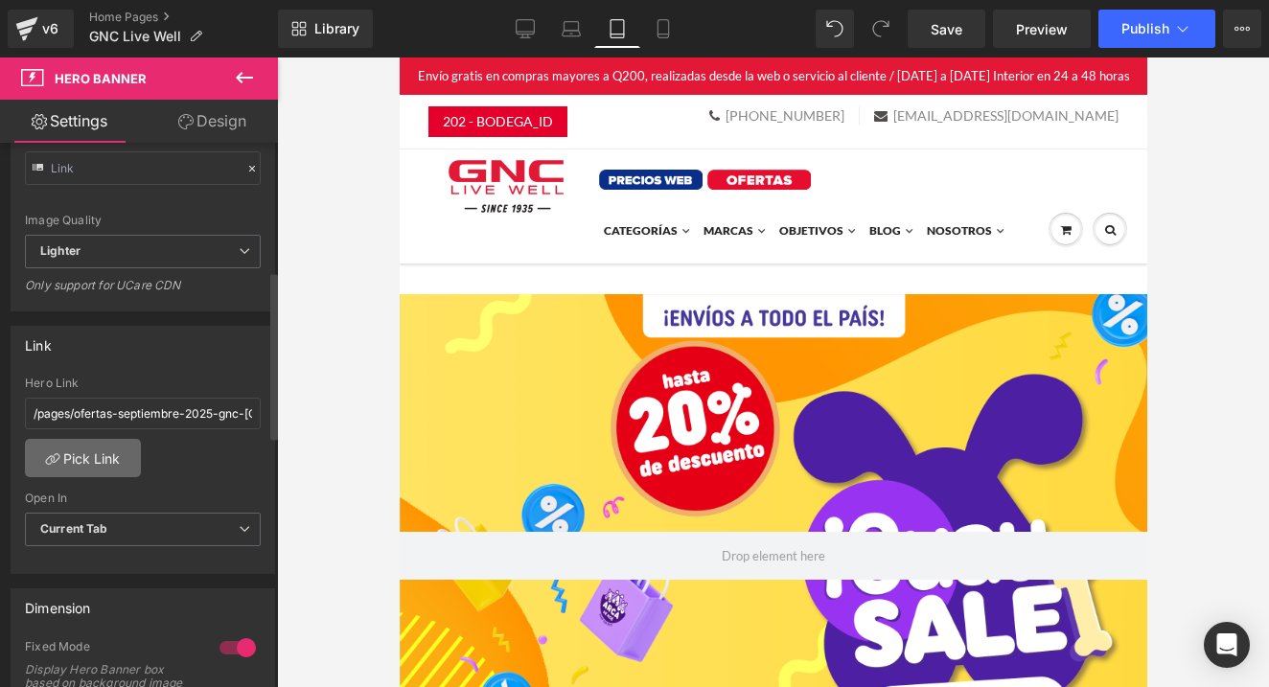
click at [110, 459] on link "Pick Link" at bounding box center [83, 458] width 116 height 38
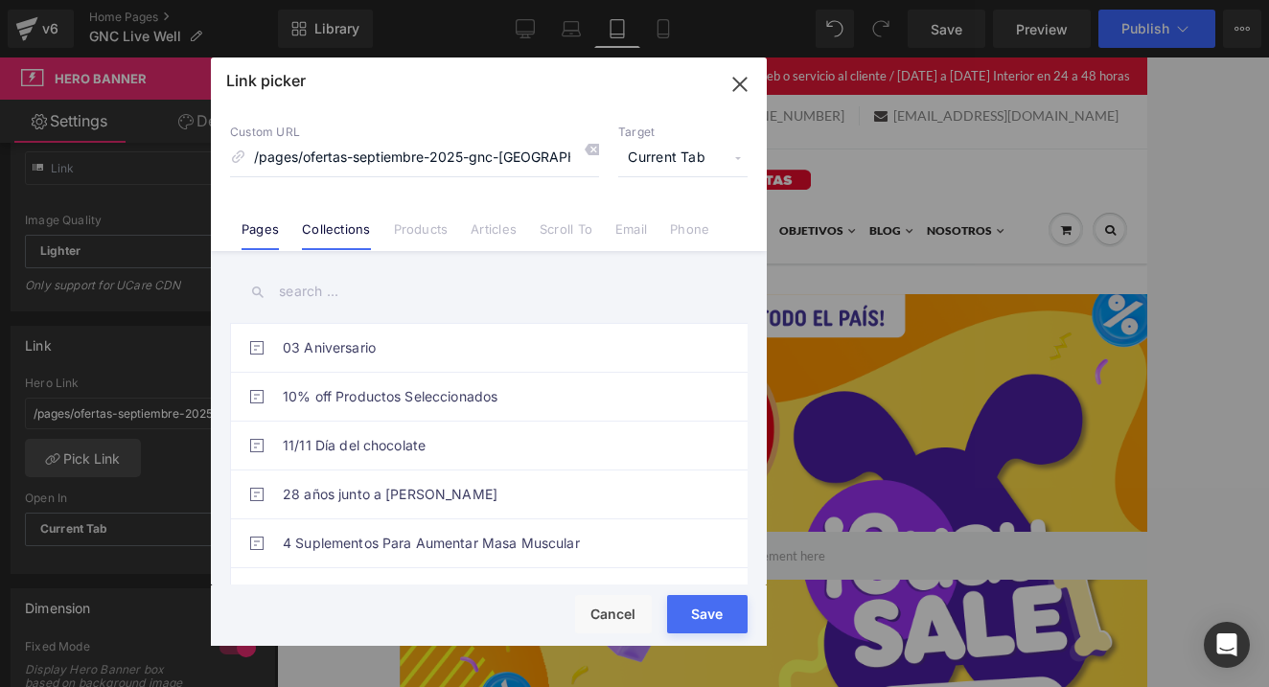
click at [340, 225] on link "Collections" at bounding box center [336, 235] width 68 height 29
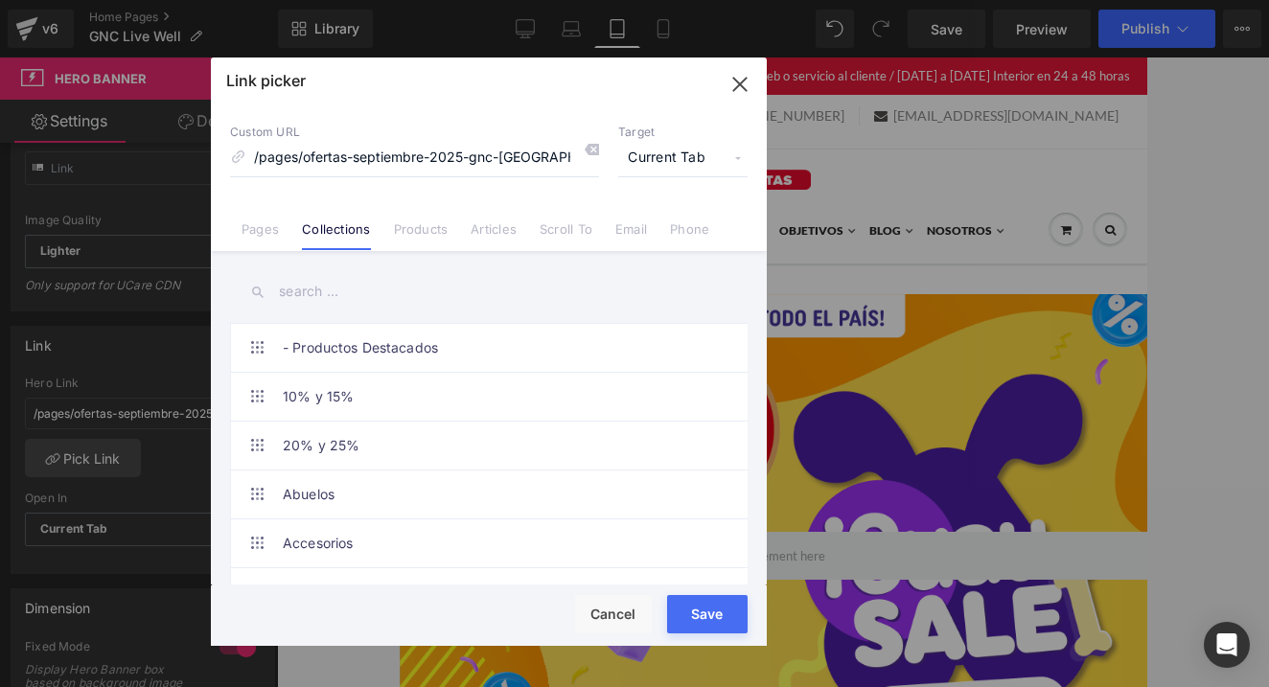
click at [319, 297] on input "text" at bounding box center [489, 291] width 518 height 43
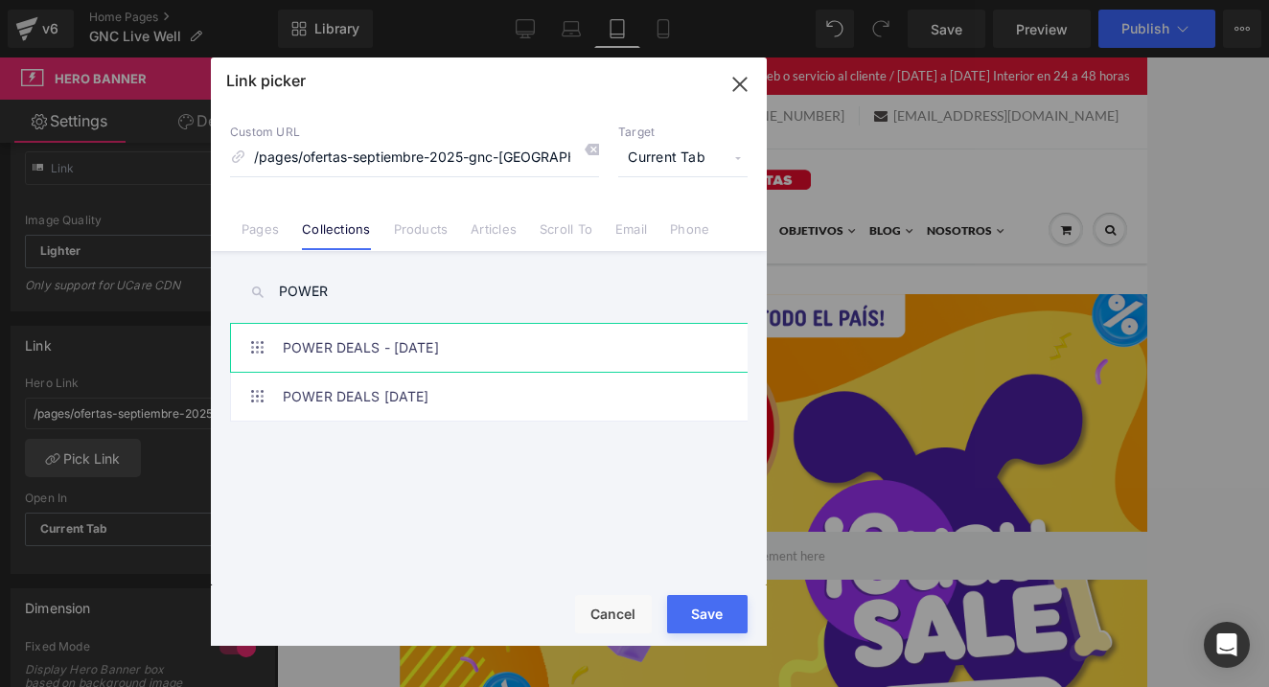
type input "POWER"
click at [346, 371] on link "POWER DEALS - Septiembre 2025" at bounding box center [494, 348] width 422 height 48
click at [715, 607] on button "Save" at bounding box center [707, 614] width 81 height 38
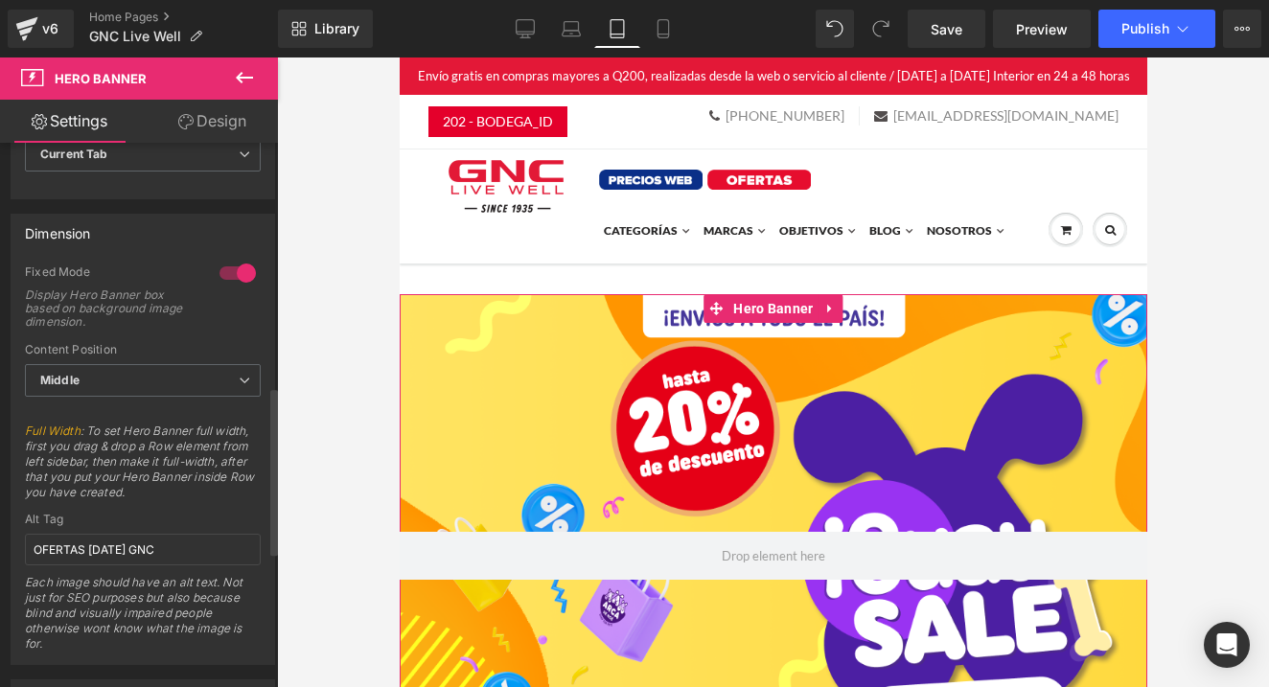
scroll to position [793, 0]
click at [69, 546] on input "OFERTAS SEPTIEMBRE 2025 GNC" at bounding box center [143, 548] width 236 height 32
click at [68, 546] on input "OFERTAS SEPTIEMBRE 2025 GNC" at bounding box center [143, 548] width 236 height 32
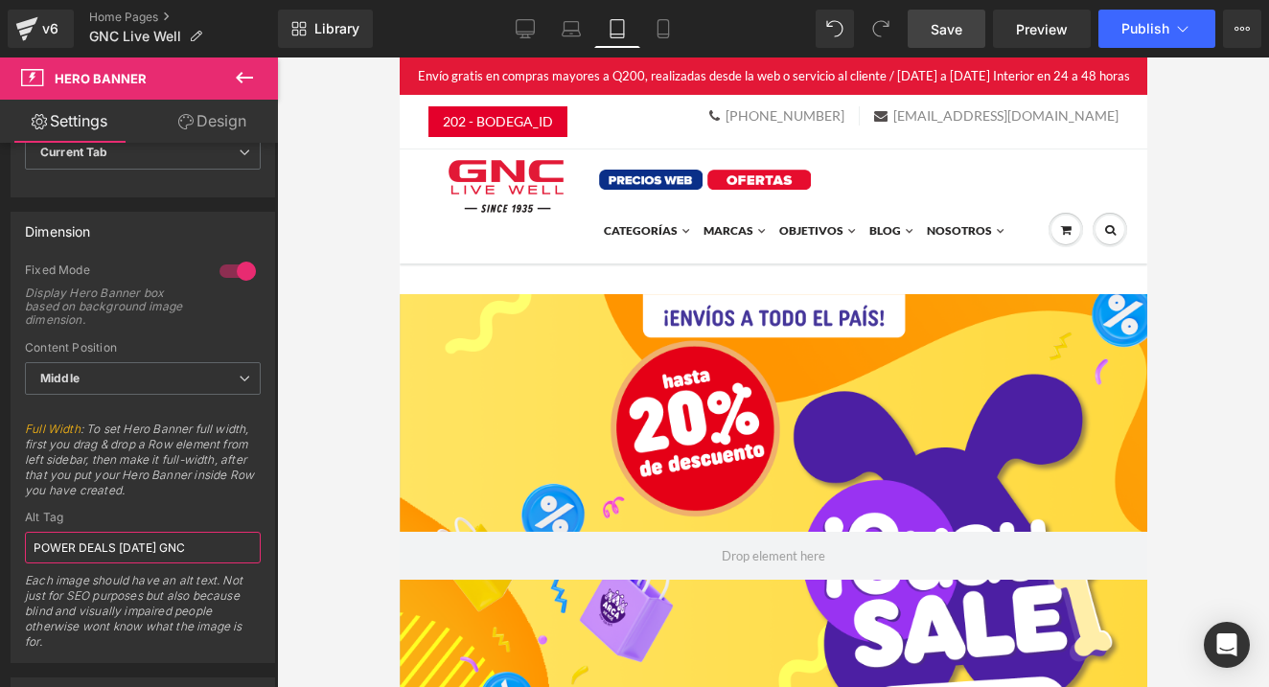
type input "POWER DEALS [DATE] GNC"
click at [947, 28] on span "Save" at bounding box center [947, 29] width 32 height 20
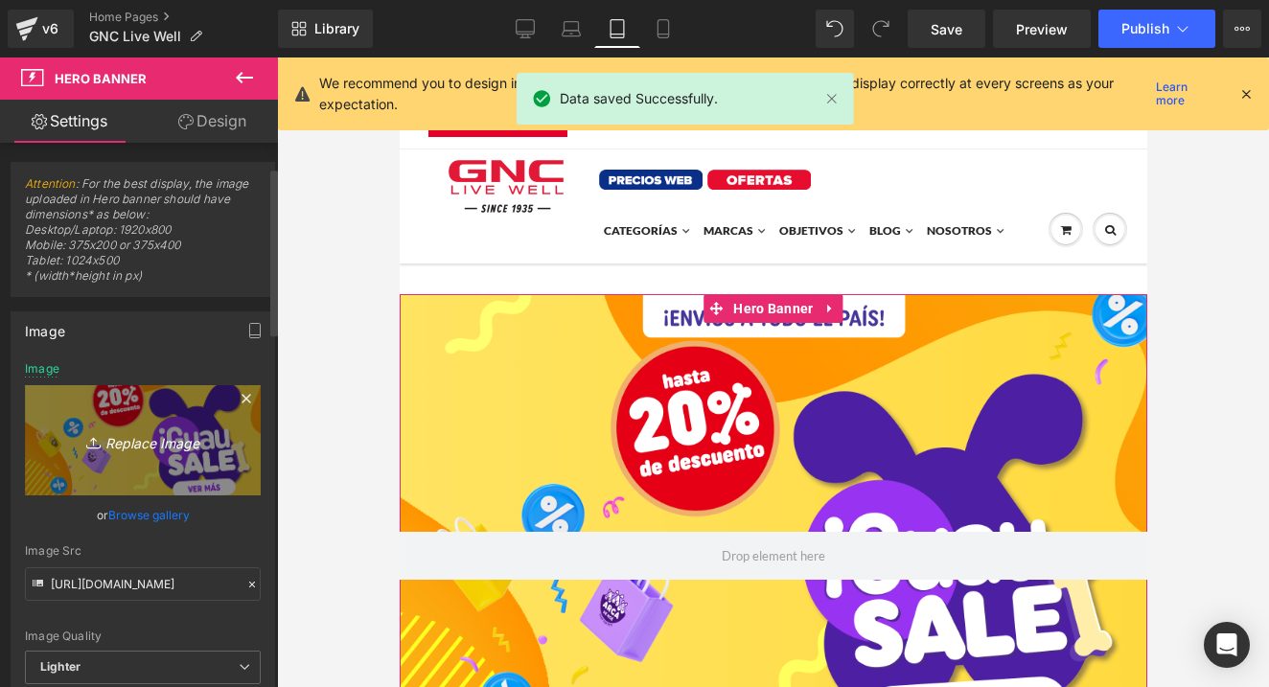
scroll to position [23, 0]
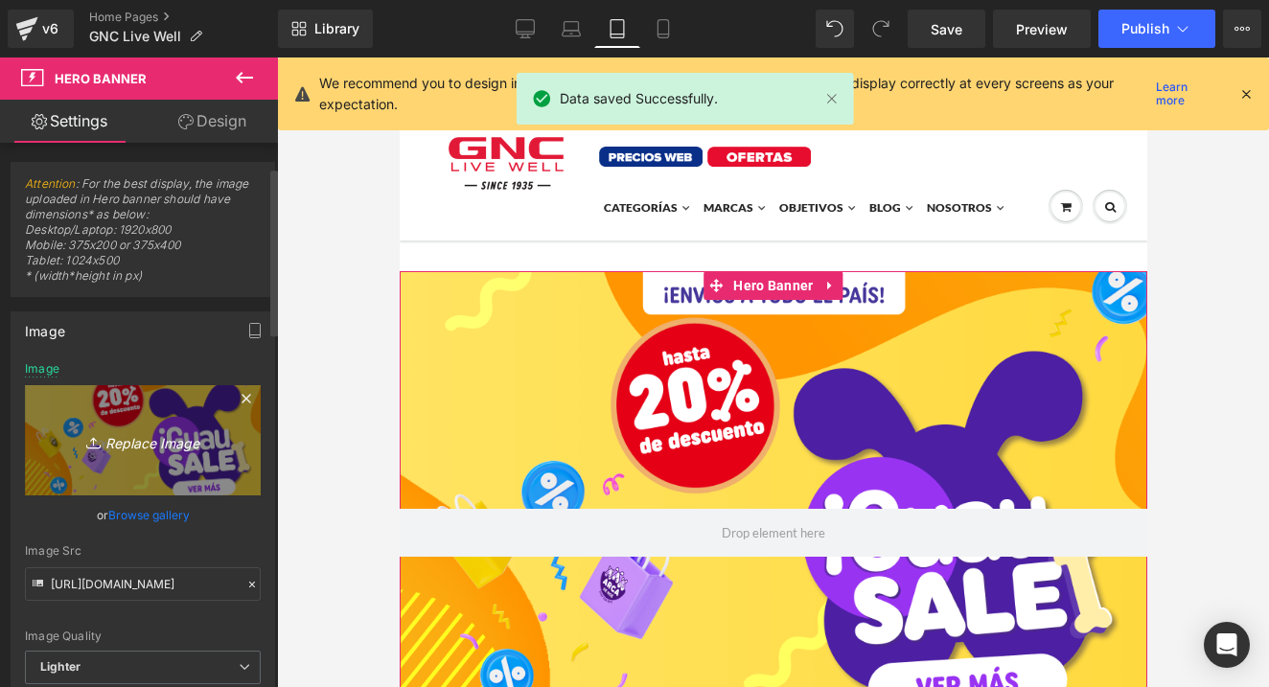
click at [178, 385] on link "Replace Image" at bounding box center [143, 440] width 236 height 110
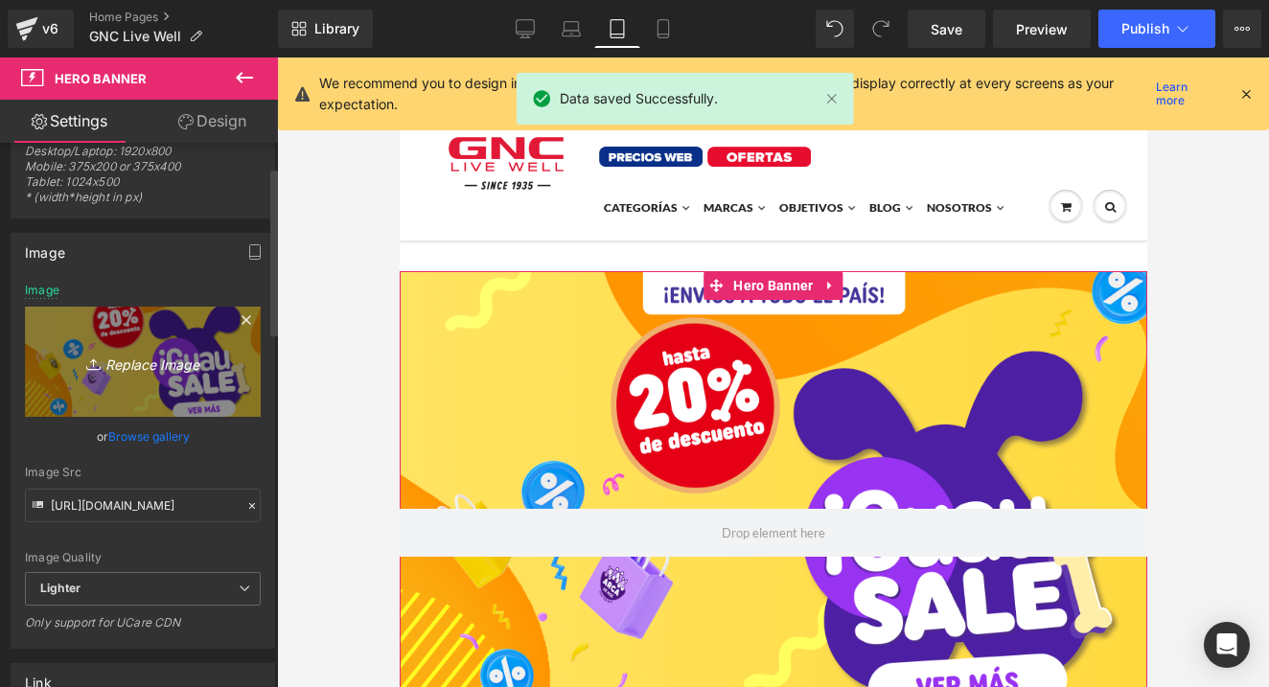
scroll to position [0, 0]
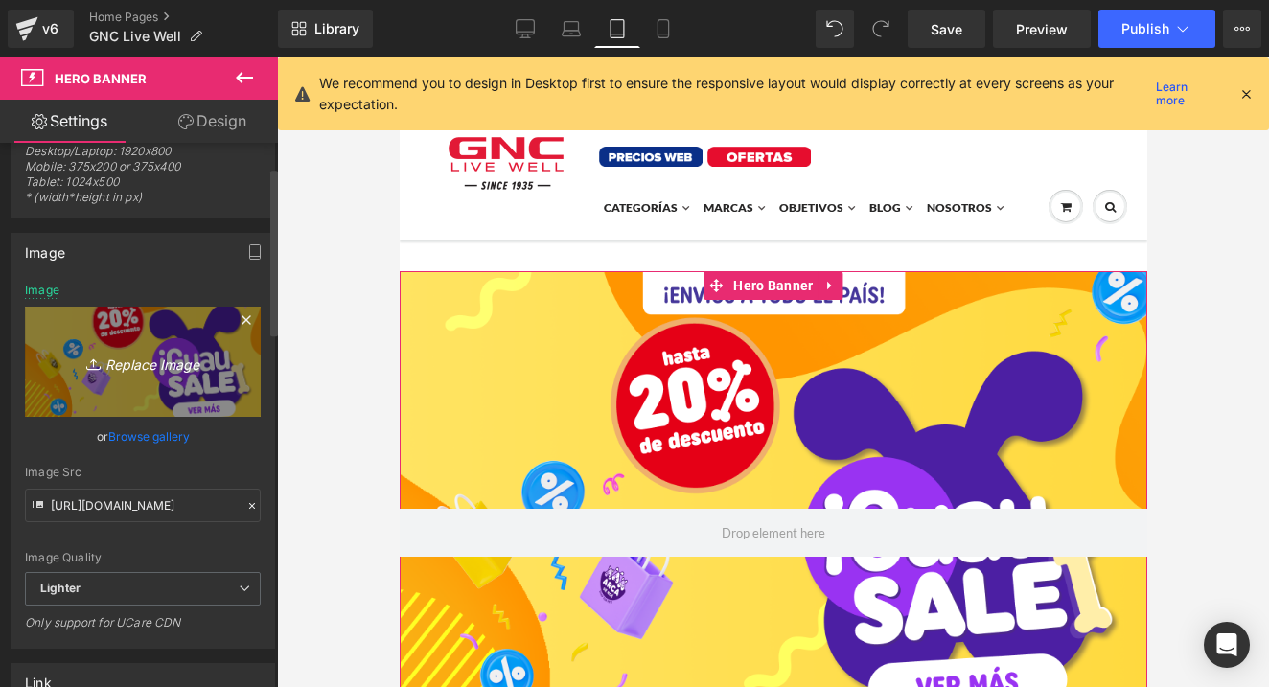
type input "C:\fakepath\Banner mobile power deals.jpg"
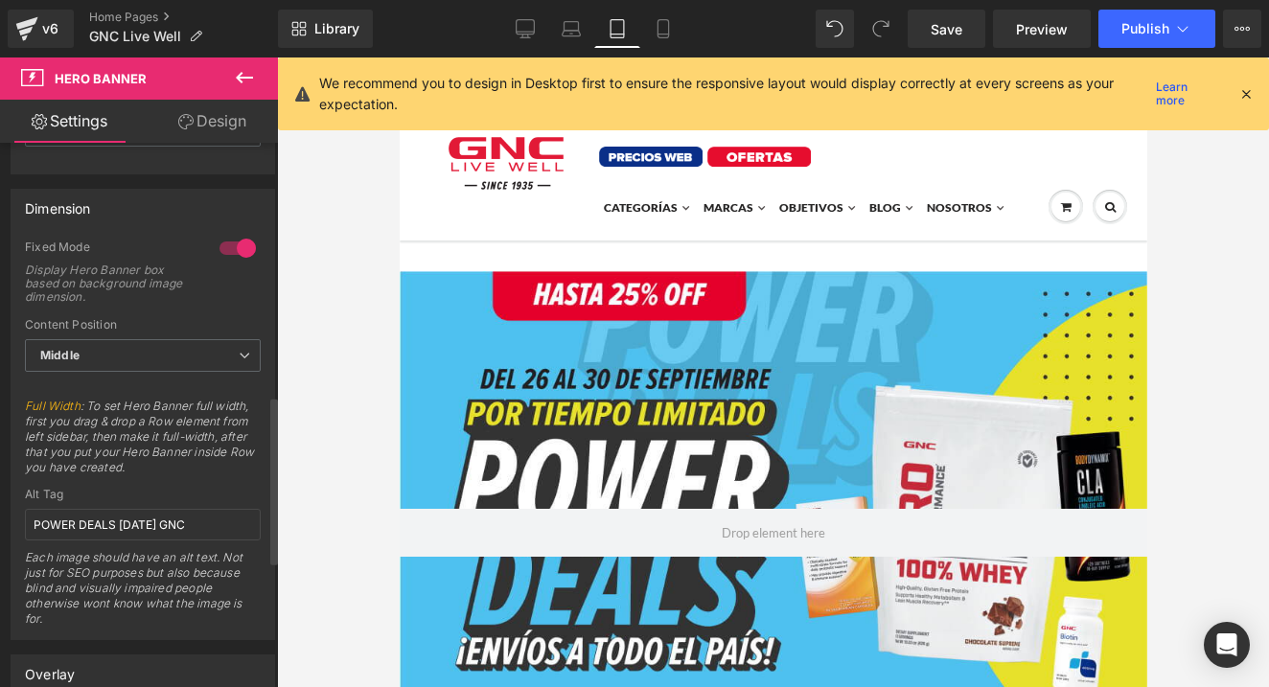
scroll to position [823, 0]
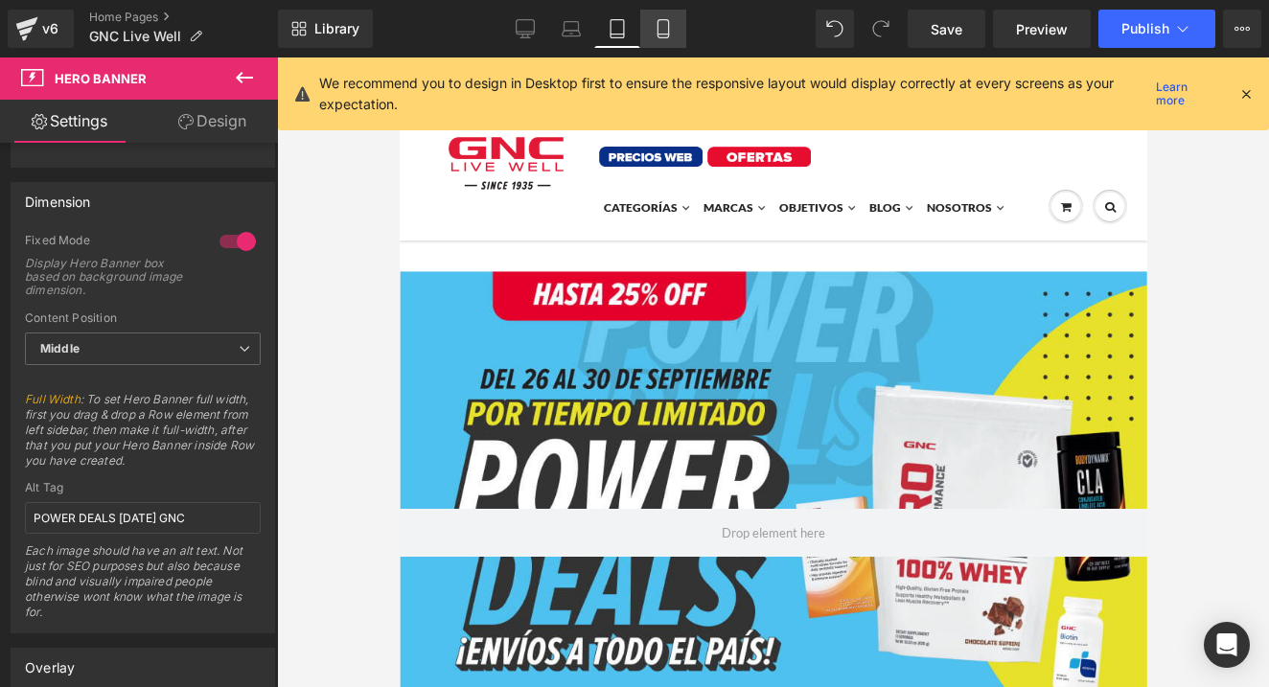
click at [665, 26] on icon at bounding box center [663, 28] width 19 height 19
type input "[URL][DOMAIN_NAME][DATE]"
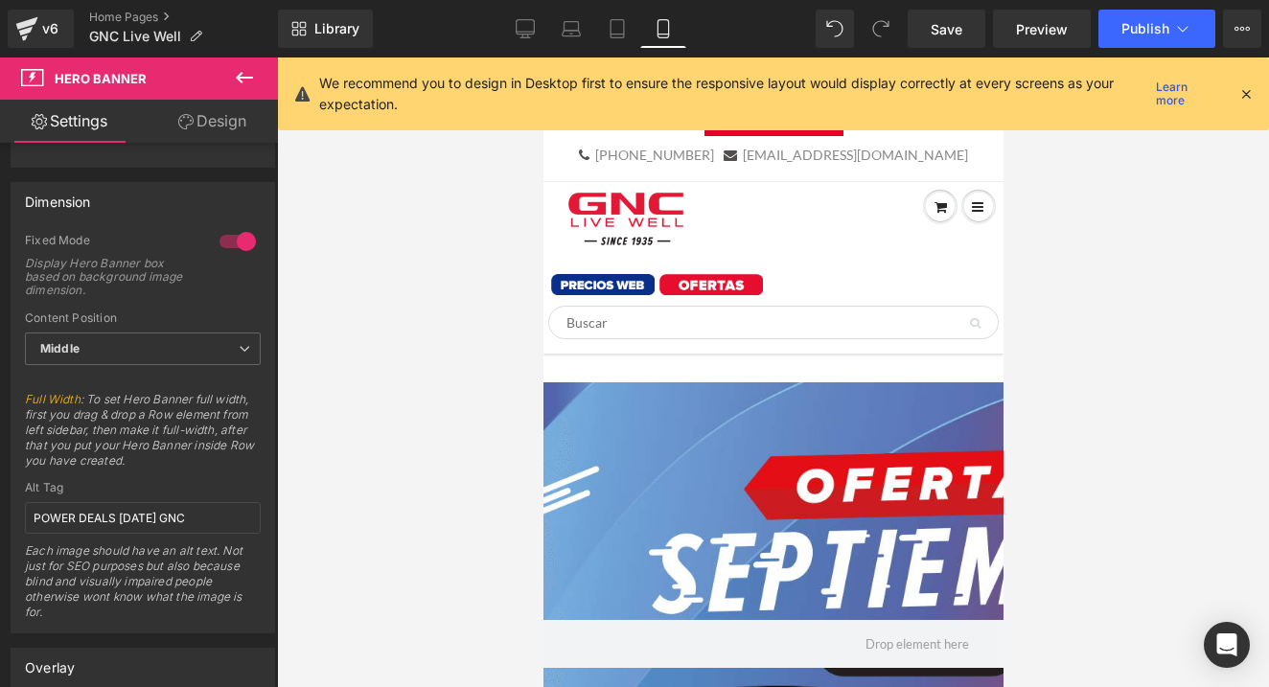
scroll to position [132, 0]
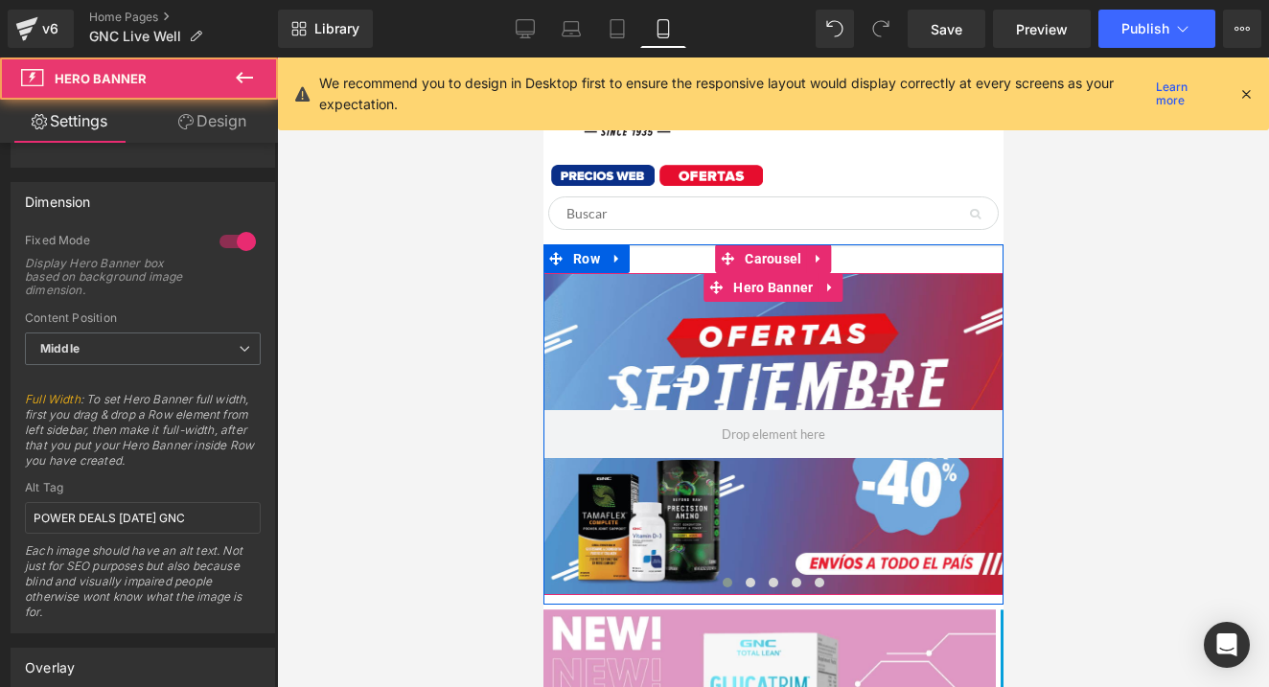
click at [676, 361] on div at bounding box center [773, 434] width 460 height 322
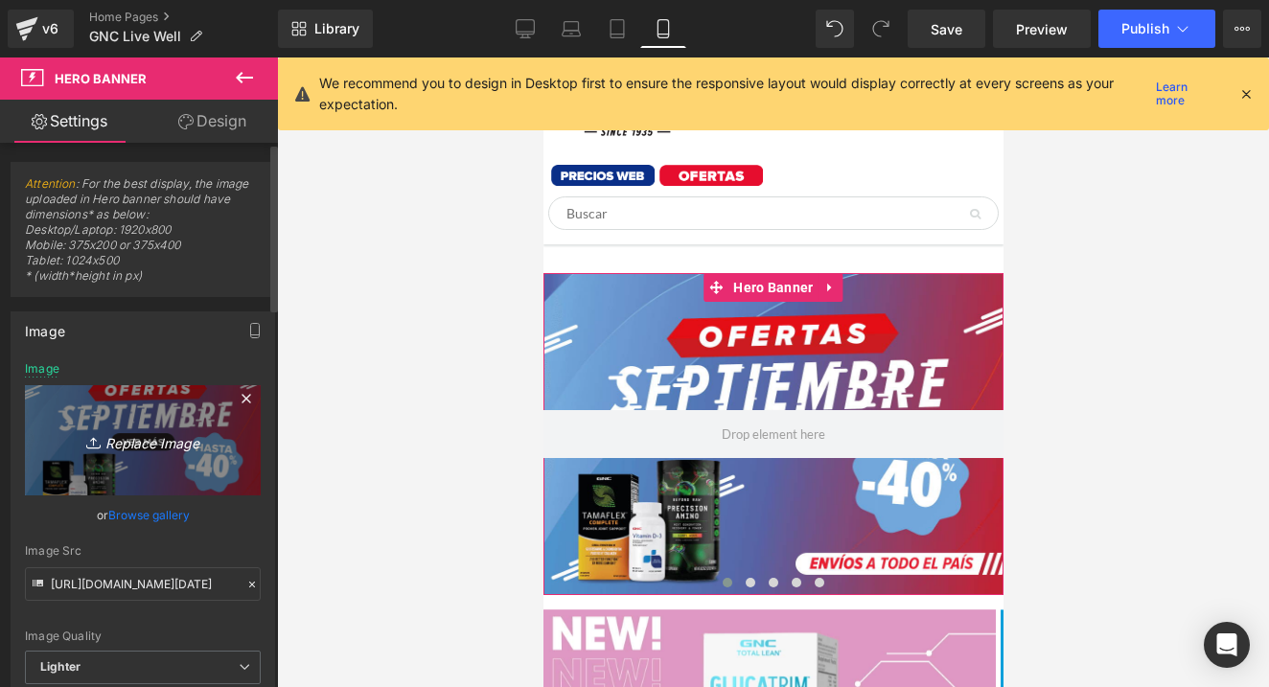
scroll to position [-1, 0]
click at [131, 438] on icon "Replace Image" at bounding box center [142, 441] width 153 height 24
type input "C:\fakepath\Banner mobile power deals.jpg"
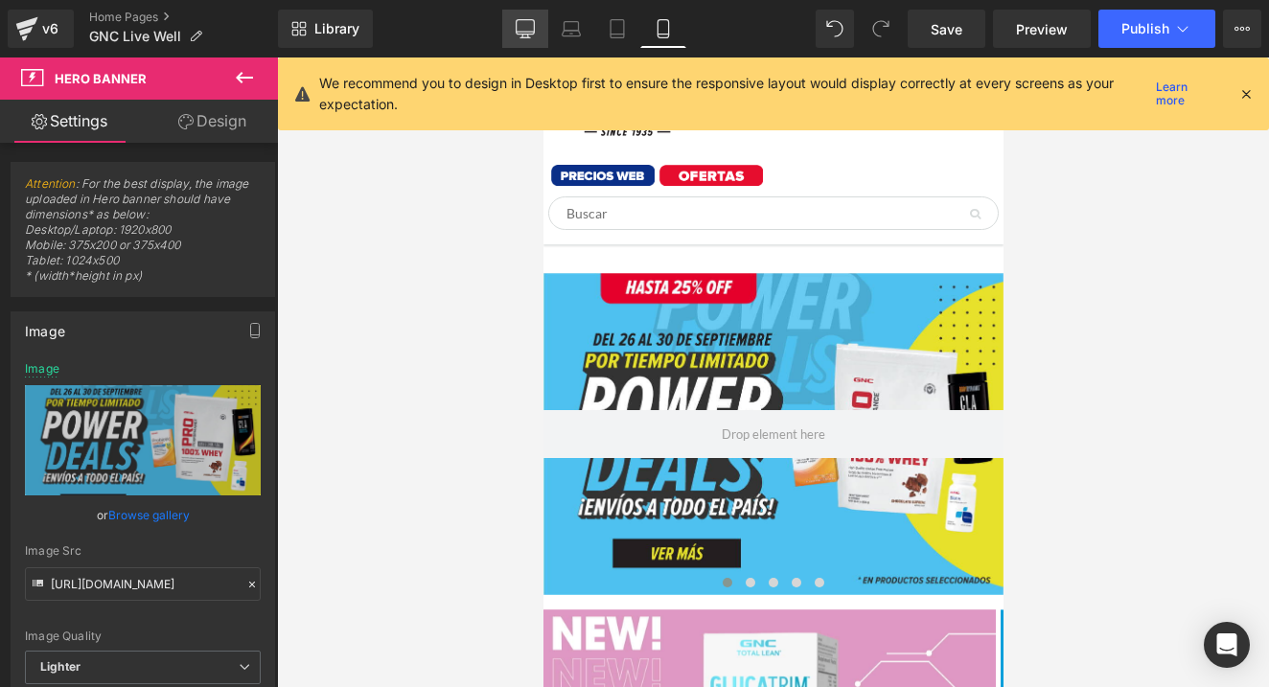
click at [533, 44] on link "Desktop" at bounding box center [525, 29] width 46 height 38
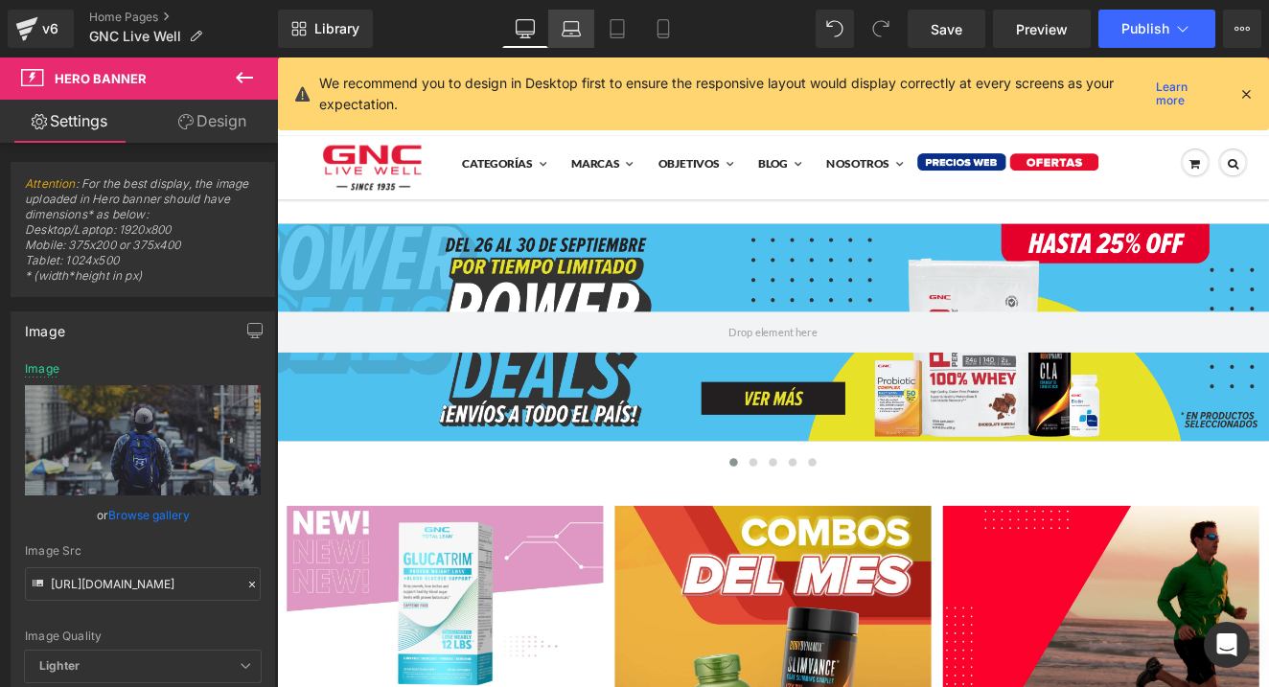
click at [573, 37] on icon at bounding box center [571, 28] width 19 height 19
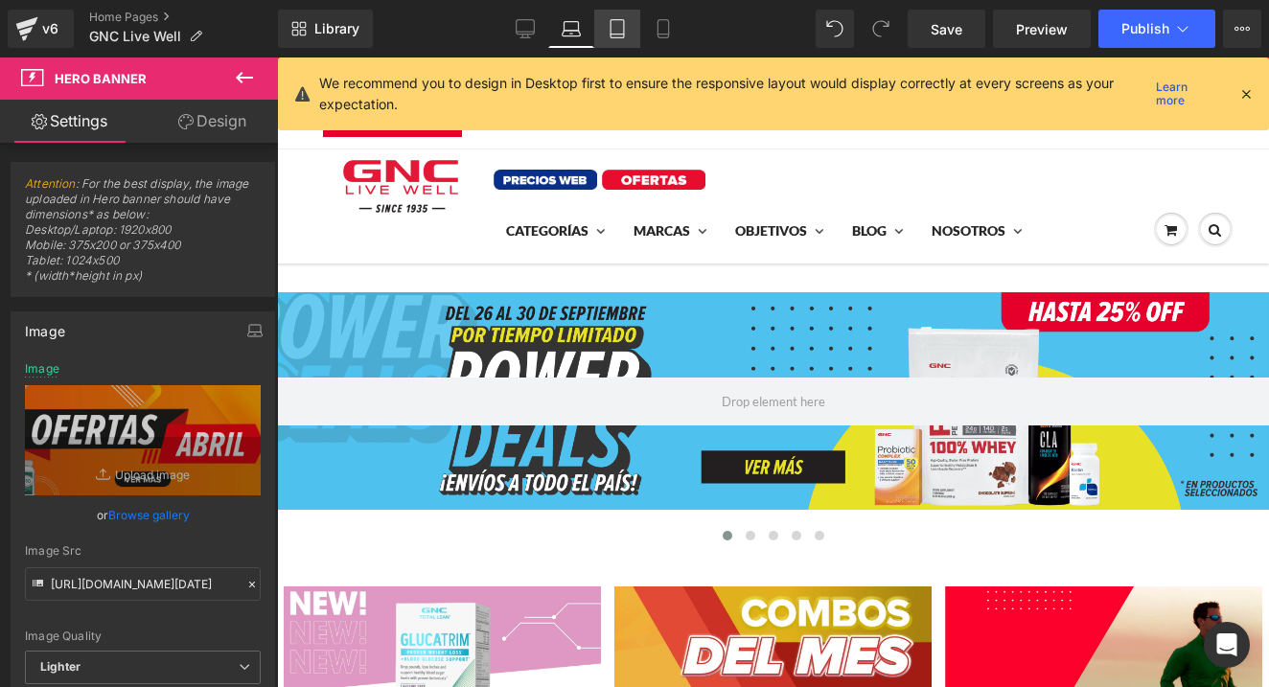
click at [627, 40] on link "Tablet" at bounding box center [617, 29] width 46 height 38
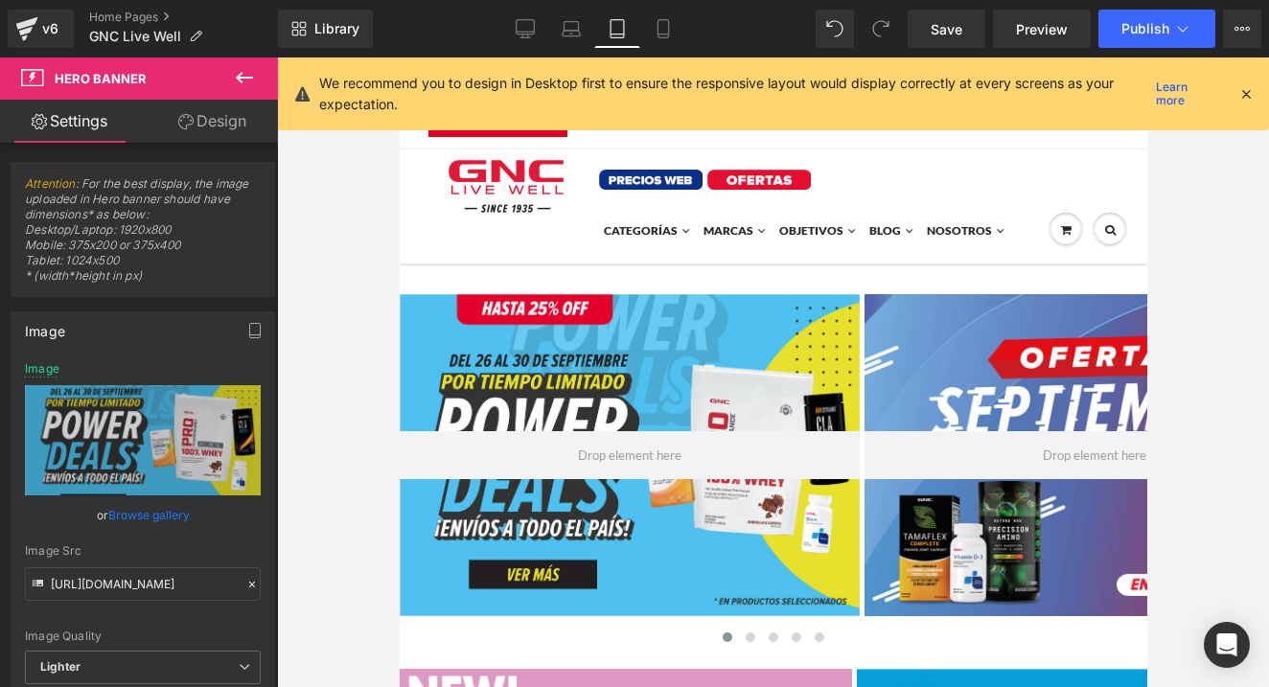
scroll to position [23, 0]
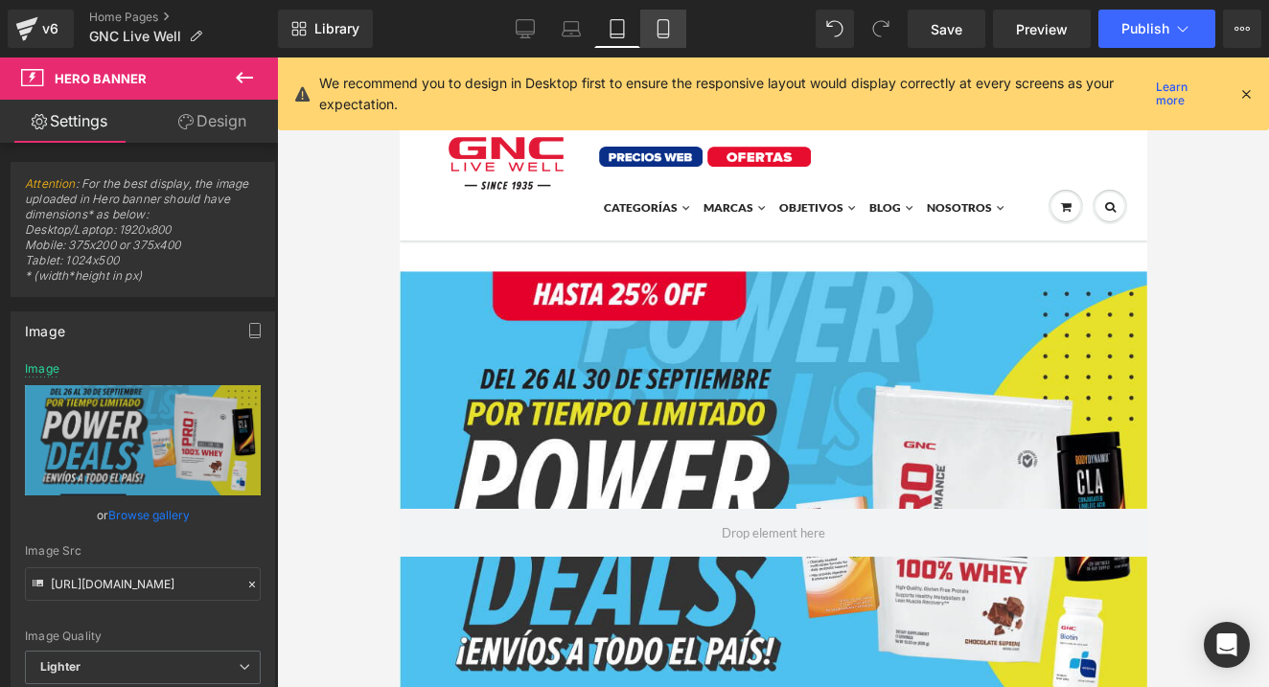
click at [643, 40] on link "Mobile" at bounding box center [663, 29] width 46 height 38
type input "[URL][DOMAIN_NAME]"
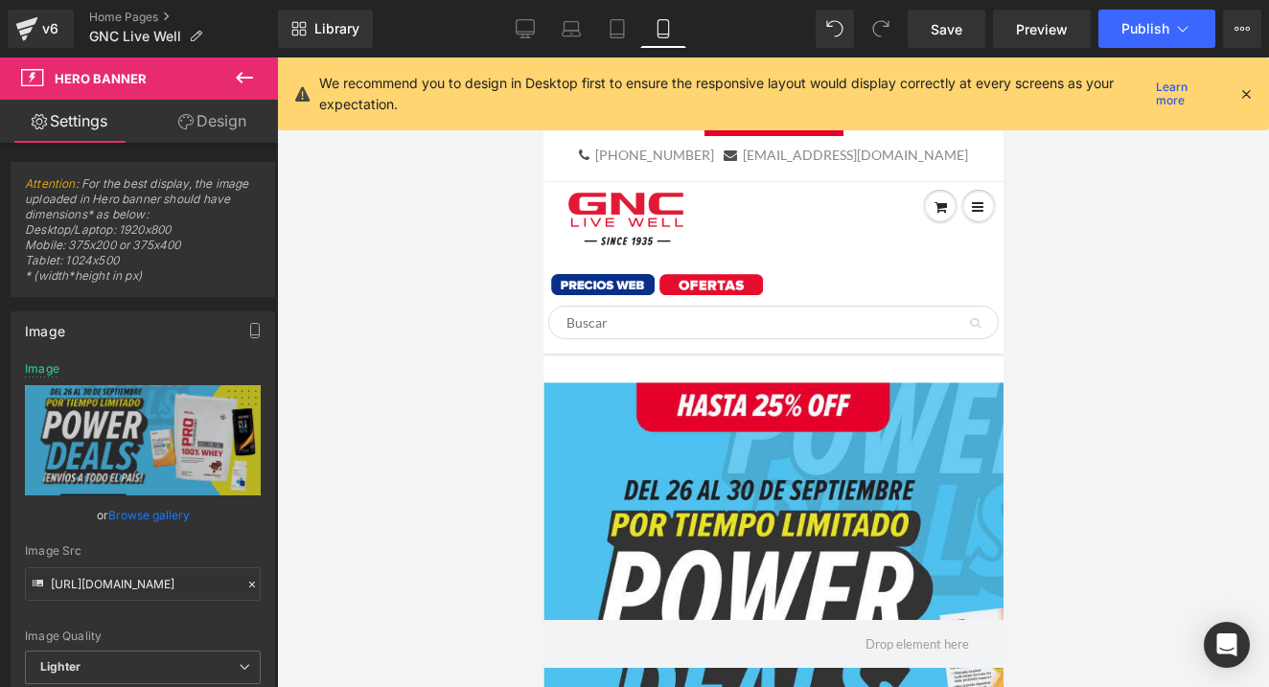
scroll to position [132, 0]
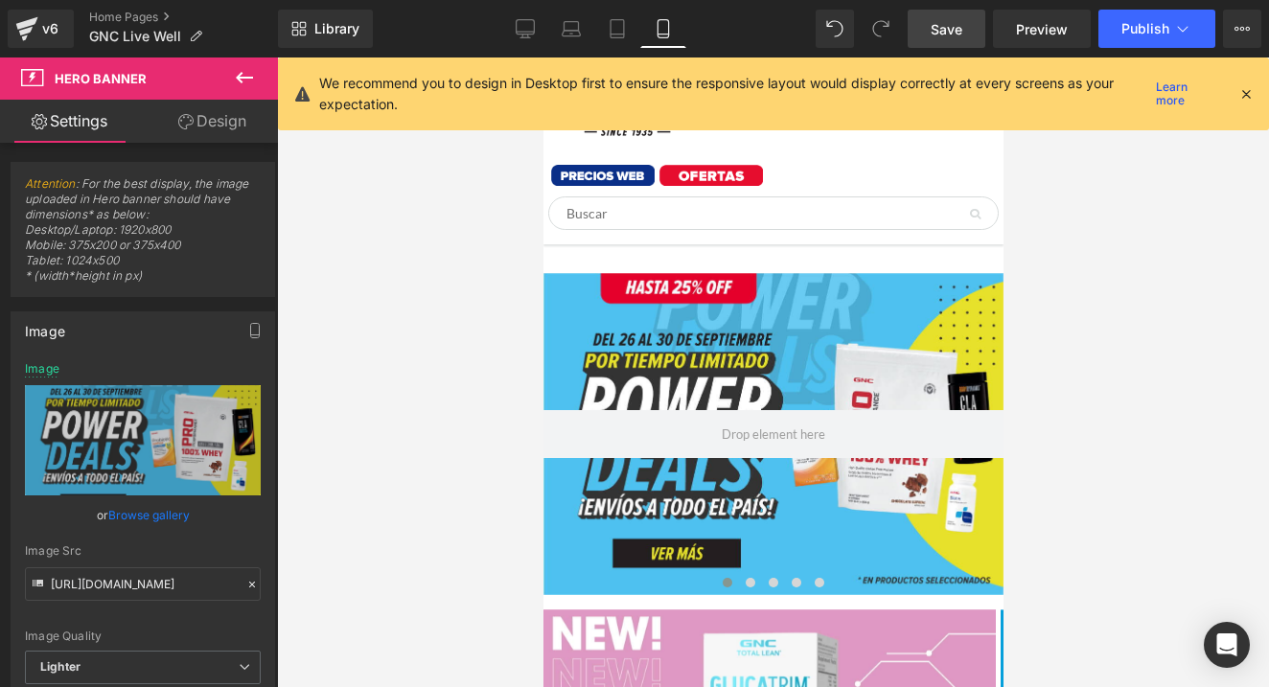
click at [942, 31] on span "Save" at bounding box center [947, 29] width 32 height 20
